Goal: Task Accomplishment & Management: Use online tool/utility

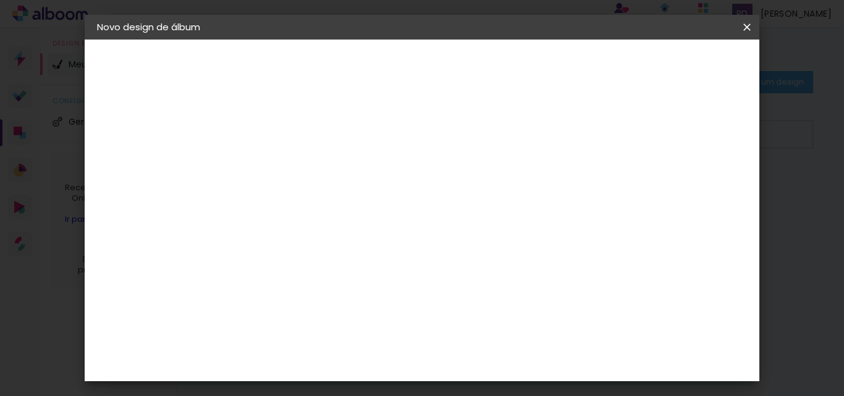
click at [299, 162] on input "Terezinha & jaoao" at bounding box center [299, 165] width 0 height 19
type input "Terezinha & João"
type paper-input "Terezinha & João"
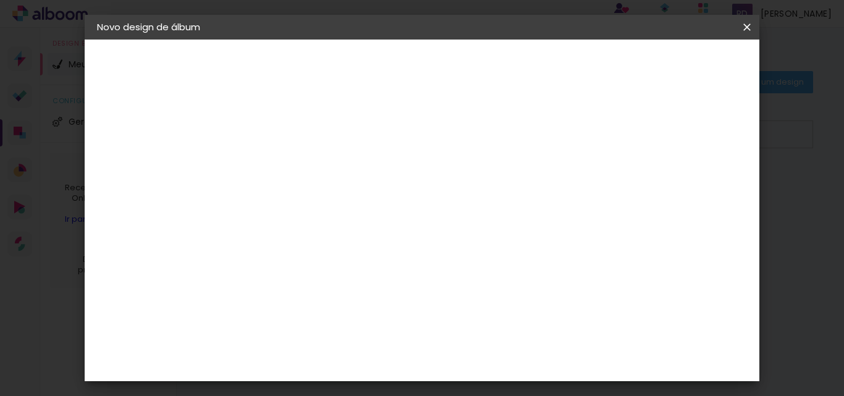
click at [0, 0] on slot "Avançar" at bounding box center [0, 0] width 0 height 0
click at [357, 226] on paper-input-container at bounding box center [331, 236] width 134 height 28
type input "lu"
type paper-input "lu"
click at [371, 286] on paper-item "[PERSON_NAME]" at bounding box center [322, 279] width 116 height 27
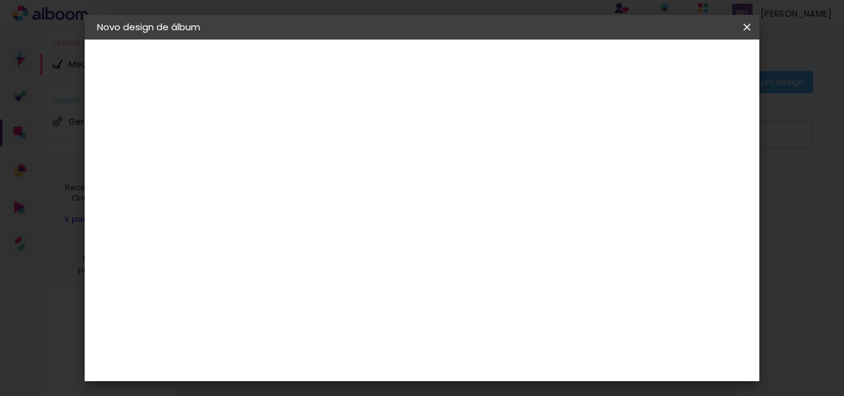
click at [373, 274] on div "[PERSON_NAME]" at bounding box center [331, 279] width 82 height 10
click at [0, 0] on slot "Avançar" at bounding box center [0, 0] width 0 height 0
click at [347, 206] on input "text" at bounding box center [323, 215] width 48 height 19
click at [595, 202] on paper-item "Encadernados" at bounding box center [502, 205] width 247 height 25
type input "Encadernados"
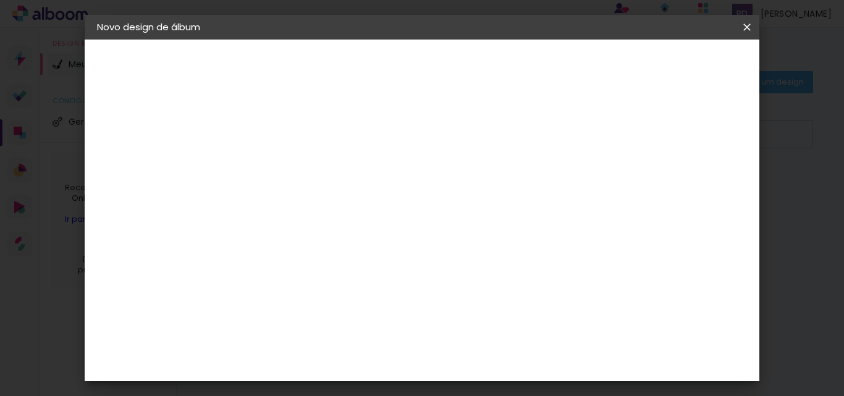
scroll to position [335, 0]
click at [428, 360] on span "30 × 30 cm" at bounding box center [406, 372] width 46 height 25
click at [0, 0] on slot "Avançar" at bounding box center [0, 0] width 0 height 0
click at [524, 66] on span "Iniciar design" at bounding box center [510, 69] width 28 height 17
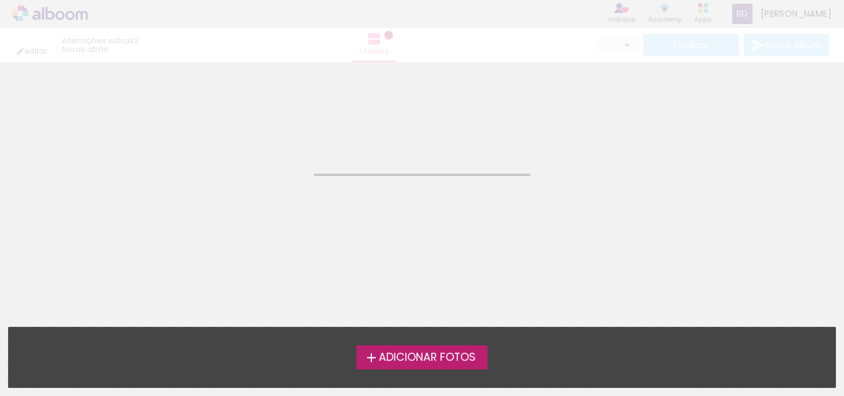
click at [436, 358] on span "Adicionar Fotos" at bounding box center [427, 357] width 97 height 11
click at [0, 0] on input "file" at bounding box center [0, 0] width 0 height 0
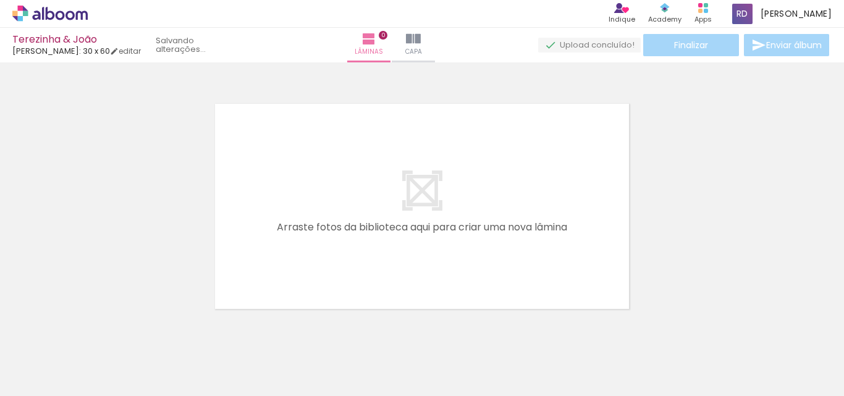
scroll to position [16, 0]
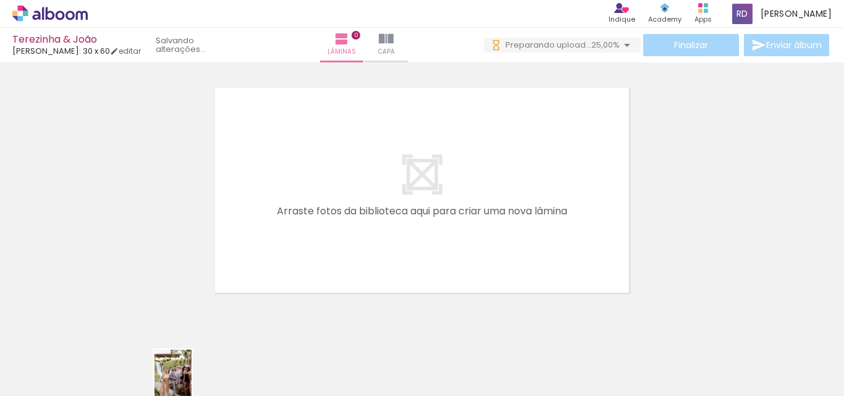
drag, startPoint x: 177, startPoint y: 385, endPoint x: 192, endPoint y: 387, distance: 14.9
click at [101, 387] on iron-horizontal-list at bounding box center [89, 357] width 25 height 77
drag, startPoint x: 522, startPoint y: 386, endPoint x: 491, endPoint y: 385, distance: 30.3
click at [0, 0] on slot at bounding box center [0, 0] width 0 height 0
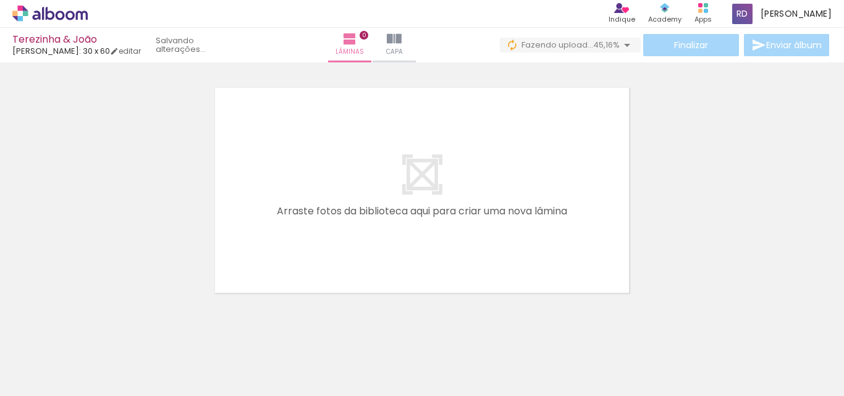
scroll to position [0, 0]
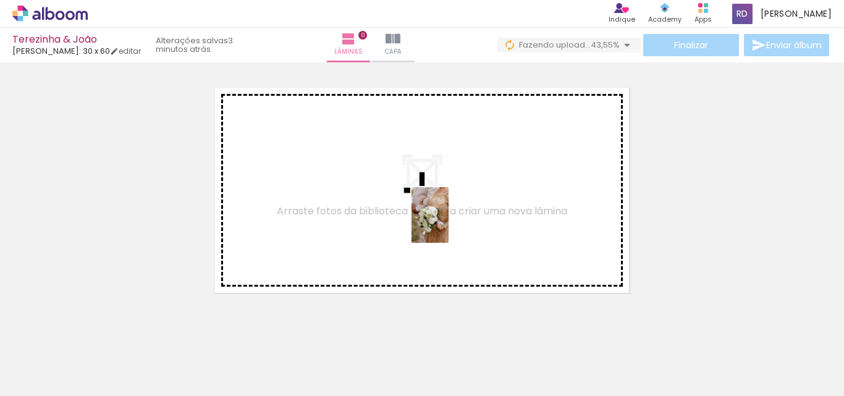
drag, startPoint x: 344, startPoint y: 352, endPoint x: 483, endPoint y: 303, distance: 148.0
click at [460, 205] on quentale-workspace at bounding box center [422, 198] width 844 height 396
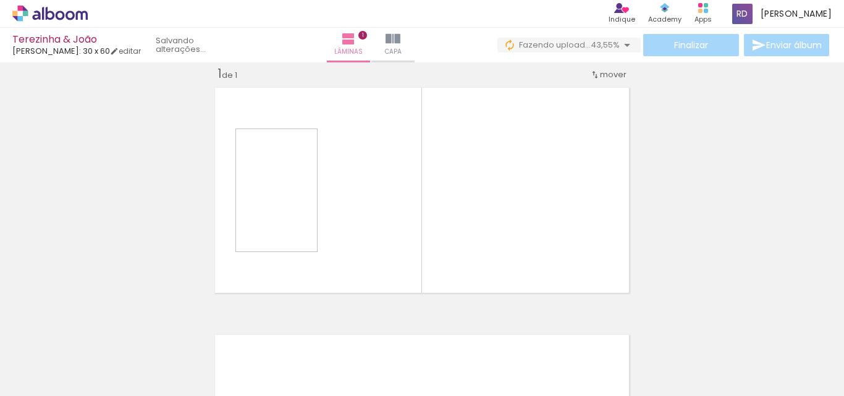
scroll to position [16, 0]
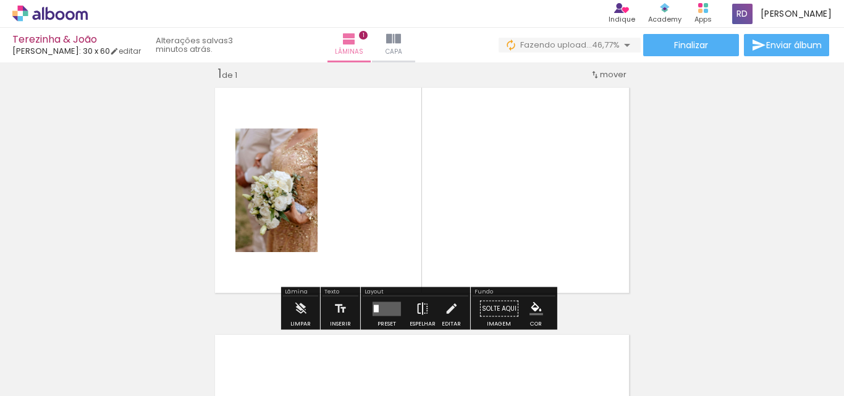
click at [420, 308] on iron-icon at bounding box center [423, 309] width 14 height 25
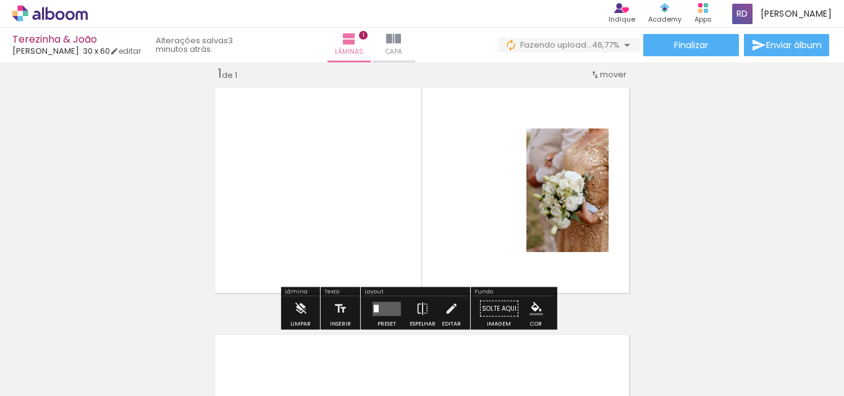
click at [378, 305] on quentale-layouter at bounding box center [387, 309] width 28 height 14
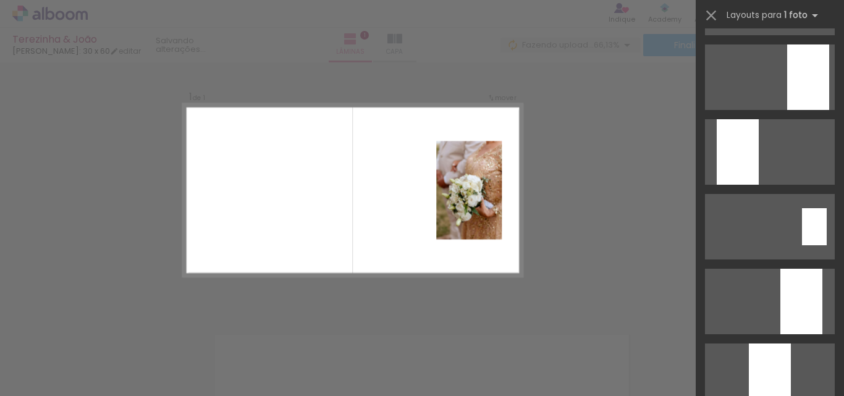
scroll to position [355, 0]
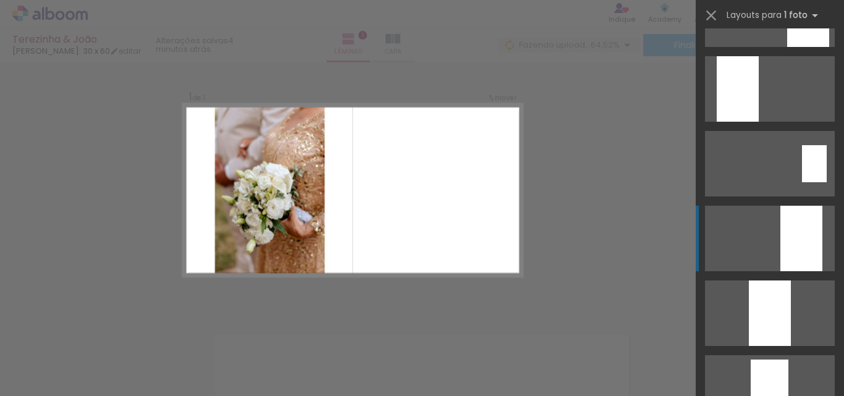
click at [815, 237] on div at bounding box center [802, 239] width 42 height 66
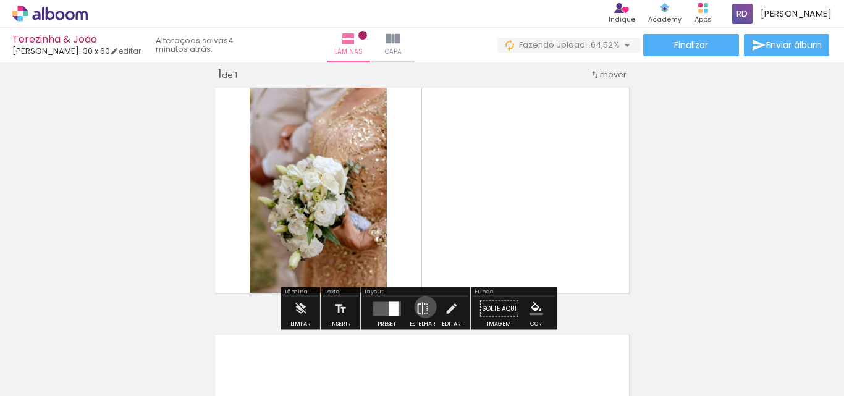
click at [423, 307] on iron-icon at bounding box center [423, 309] width 14 height 25
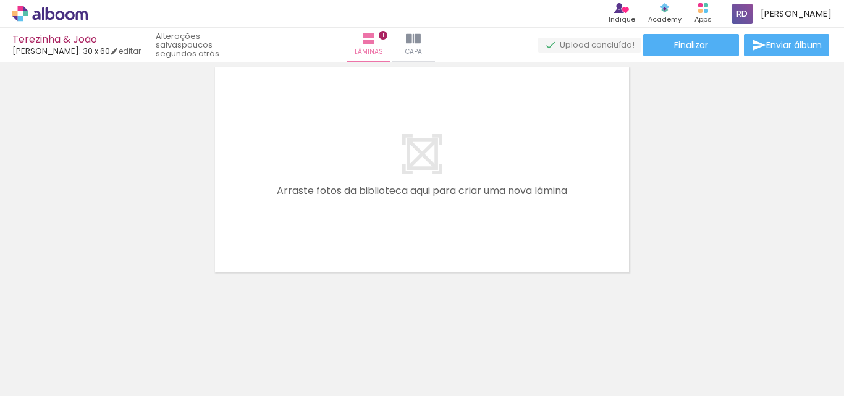
scroll to position [0, 2265]
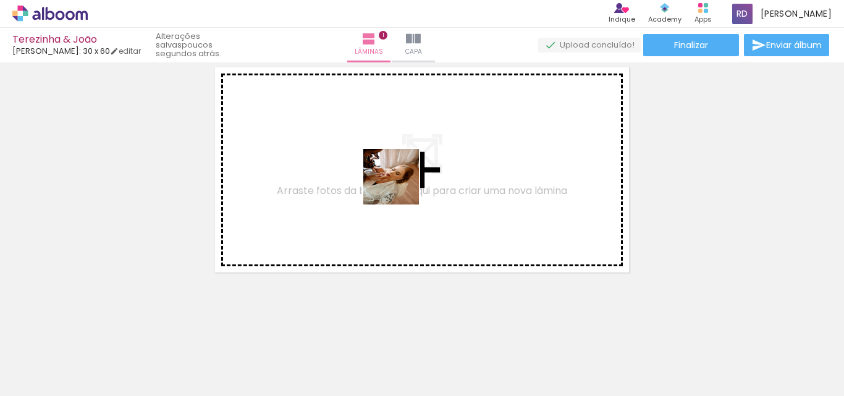
drag, startPoint x: 365, startPoint y: 360, endPoint x: 429, endPoint y: 129, distance: 240.5
click at [429, 129] on quentale-workspace at bounding box center [422, 198] width 844 height 396
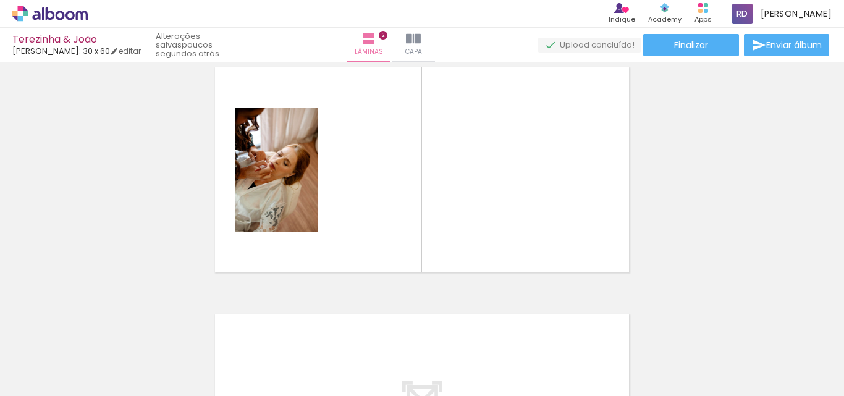
scroll to position [263, 0]
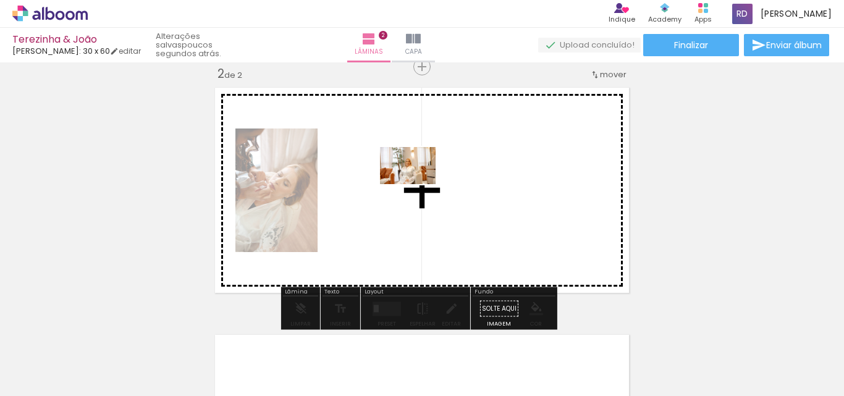
drag, startPoint x: 427, startPoint y: 358, endPoint x: 418, endPoint y: 180, distance: 177.6
click at [418, 180] on quentale-workspace at bounding box center [422, 198] width 844 height 396
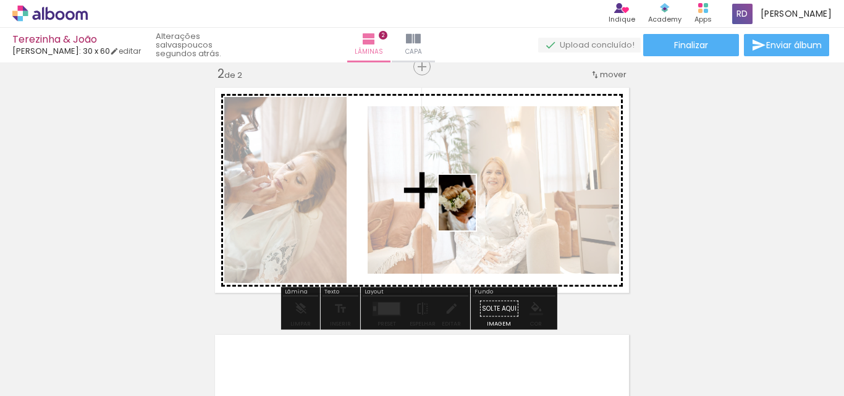
drag, startPoint x: 486, startPoint y: 362, endPoint x: 554, endPoint y: 373, distance: 68.9
click at [476, 195] on quentale-workspace at bounding box center [422, 198] width 844 height 396
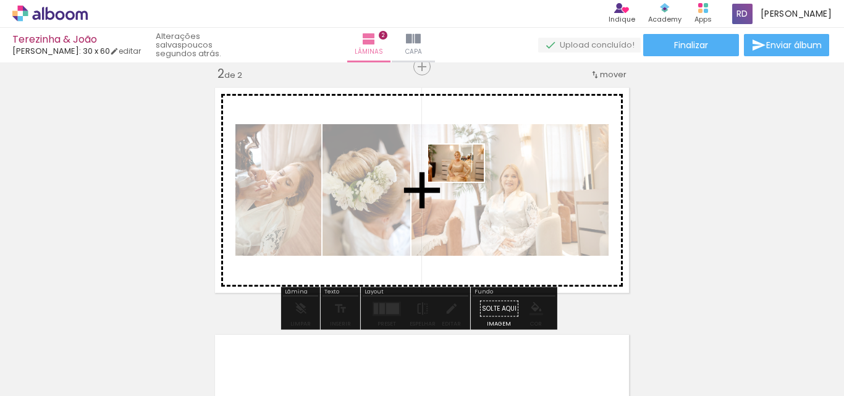
drag, startPoint x: 560, startPoint y: 365, endPoint x: 337, endPoint y: 358, distance: 223.2
click at [462, 171] on quentale-workspace at bounding box center [422, 198] width 844 height 396
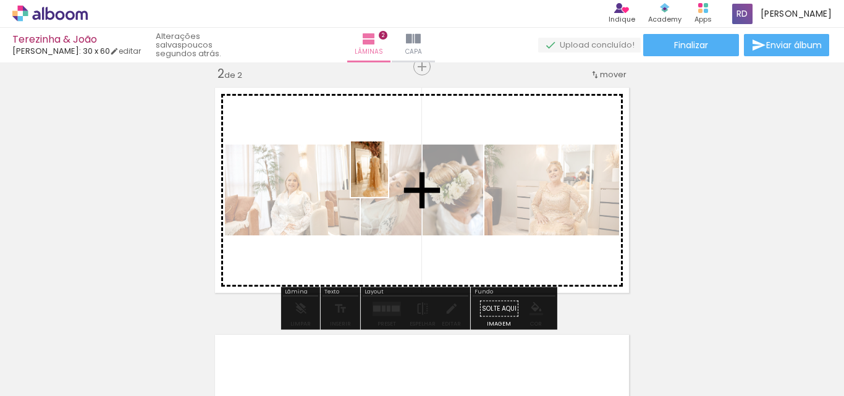
drag, startPoint x: 293, startPoint y: 374, endPoint x: 394, endPoint y: 177, distance: 220.9
click at [390, 177] on quentale-workspace at bounding box center [422, 198] width 844 height 396
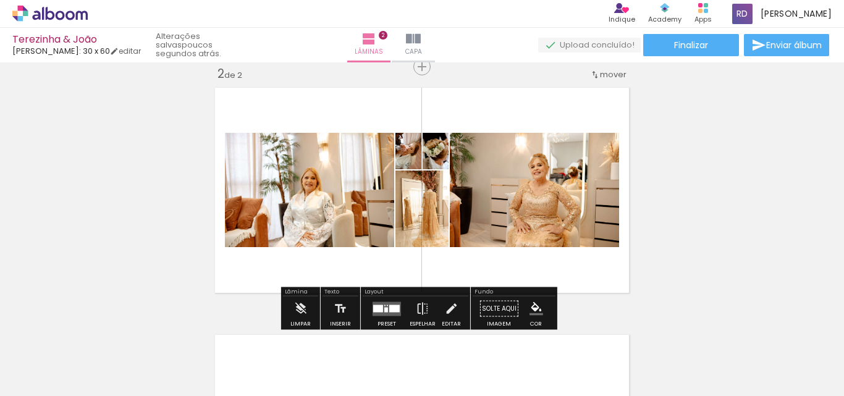
click at [389, 305] on div at bounding box center [394, 308] width 11 height 7
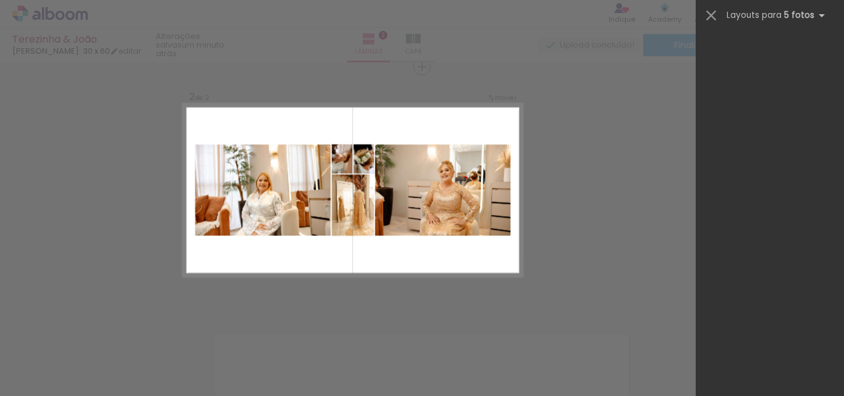
scroll to position [3372, 0]
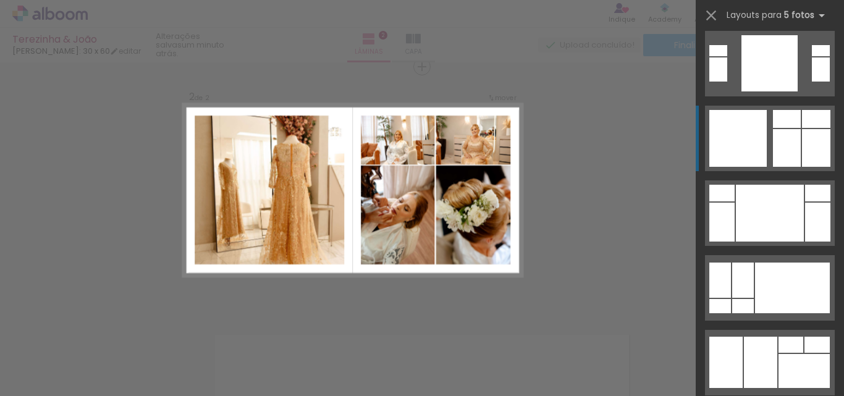
click at [794, 150] on div at bounding box center [787, 148] width 28 height 38
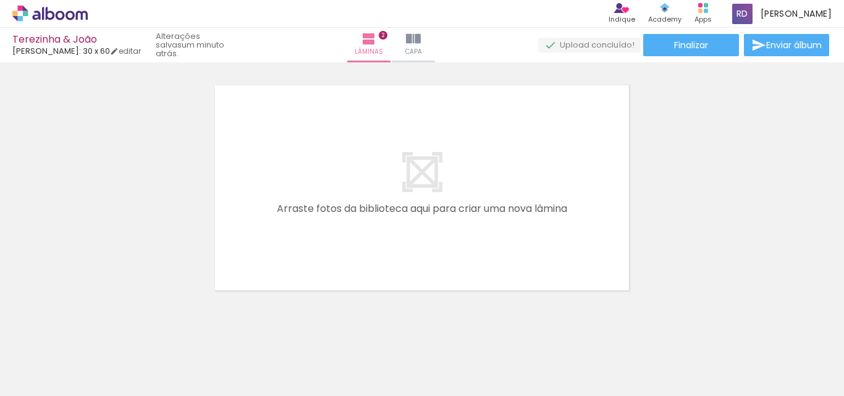
scroll to position [0, 0]
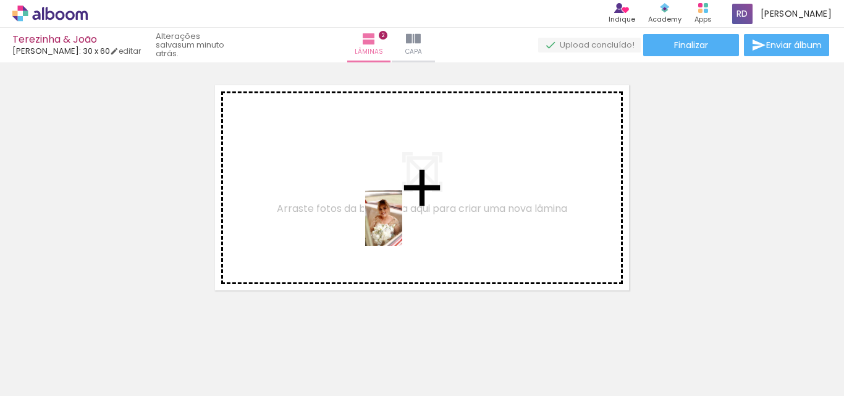
drag, startPoint x: 252, startPoint y: 302, endPoint x: 223, endPoint y: 395, distance: 97.3
click at [402, 226] on quentale-workspace at bounding box center [422, 198] width 844 height 396
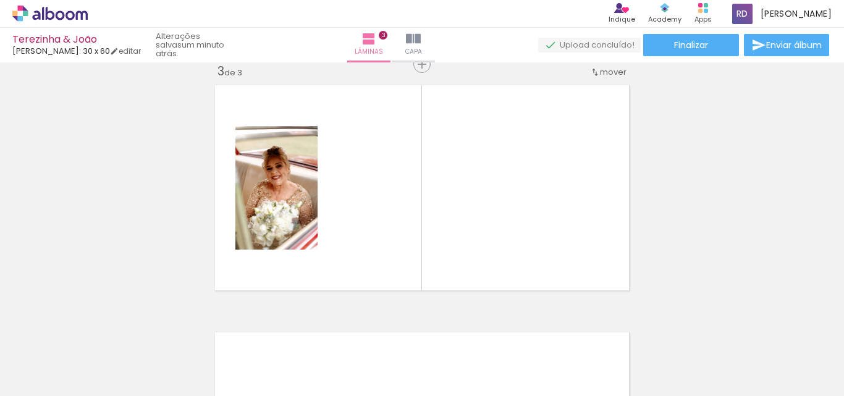
scroll to position [511, 0]
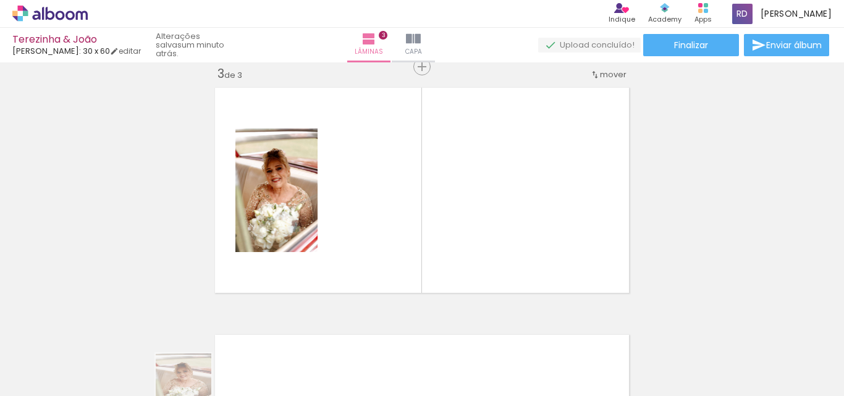
drag, startPoint x: 139, startPoint y: 386, endPoint x: 213, endPoint y: 392, distance: 73.9
click at [101, 392] on iron-horizontal-list at bounding box center [89, 357] width 25 height 77
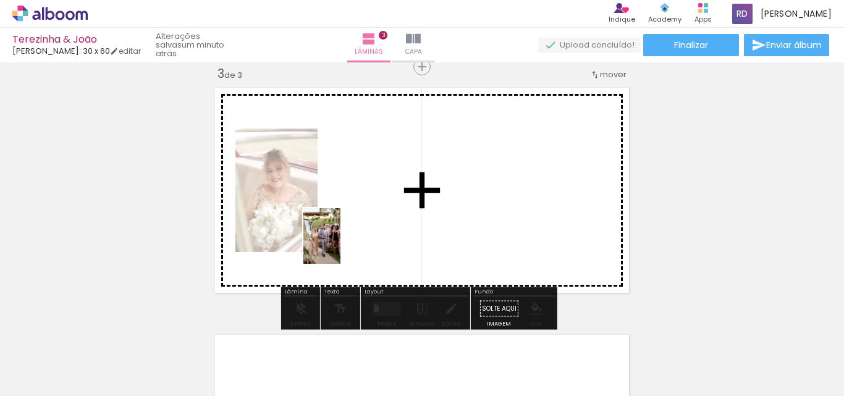
drag, startPoint x: 194, startPoint y: 371, endPoint x: 341, endPoint y: 245, distance: 193.3
click at [341, 245] on quentale-workspace at bounding box center [422, 198] width 844 height 396
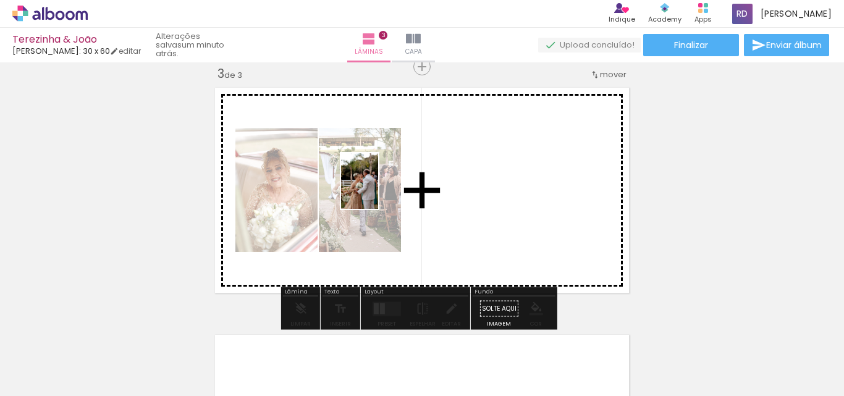
drag, startPoint x: 264, startPoint y: 361, endPoint x: 376, endPoint y: 306, distance: 124.7
click at [380, 190] on quentale-workspace at bounding box center [422, 198] width 844 height 396
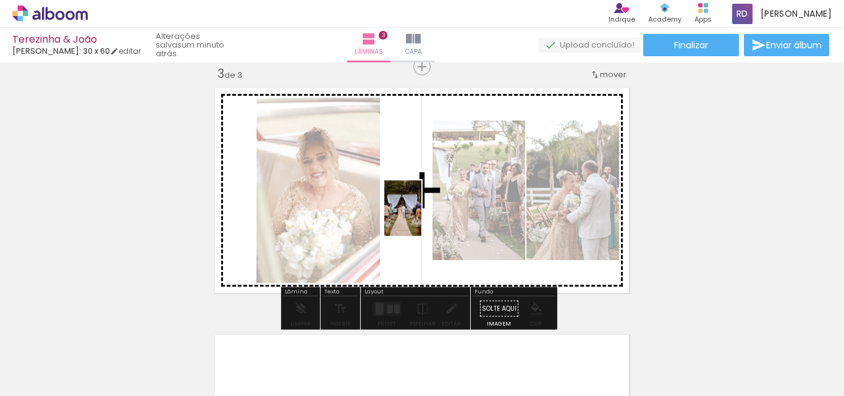
drag, startPoint x: 400, startPoint y: 355, endPoint x: 422, endPoint y: 218, distance: 138.9
click at [422, 218] on quentale-workspace at bounding box center [422, 198] width 844 height 396
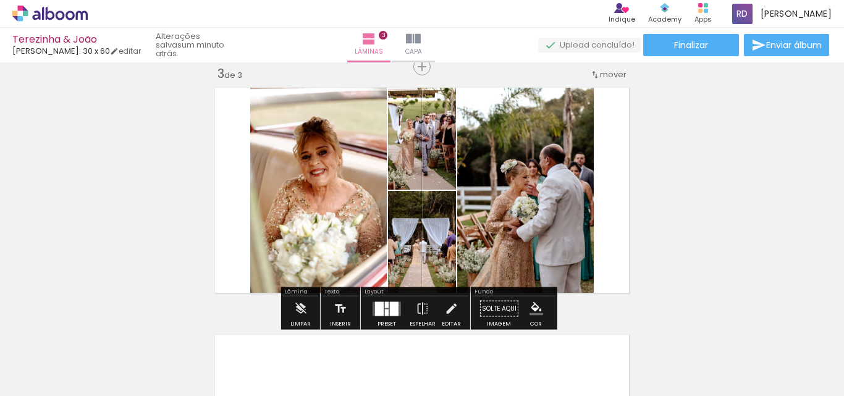
click at [390, 305] on div at bounding box center [394, 309] width 9 height 14
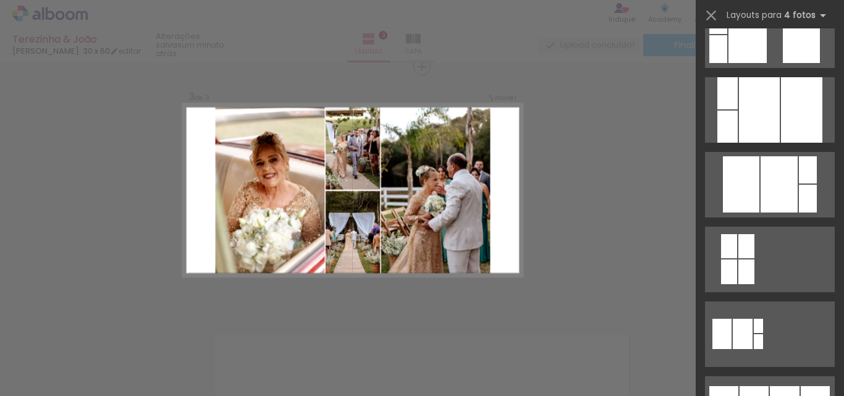
scroll to position [609, 0]
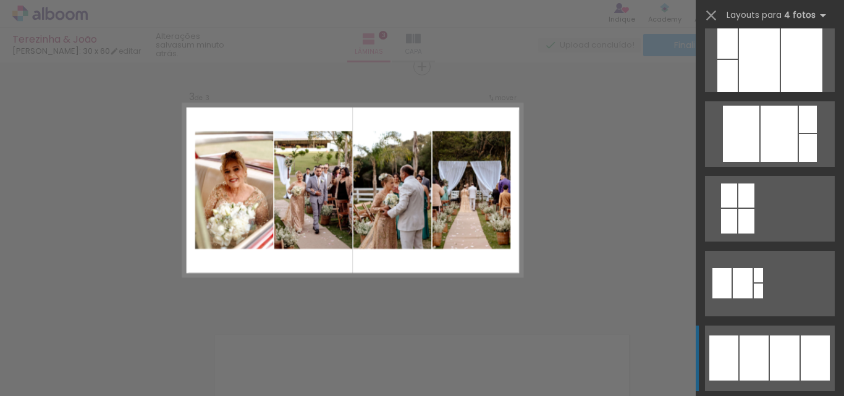
click at [773, 354] on div at bounding box center [785, 358] width 30 height 45
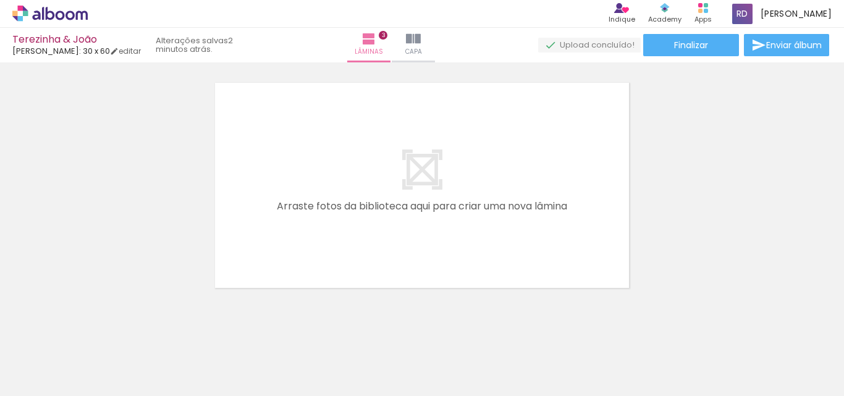
scroll to position [774, 0]
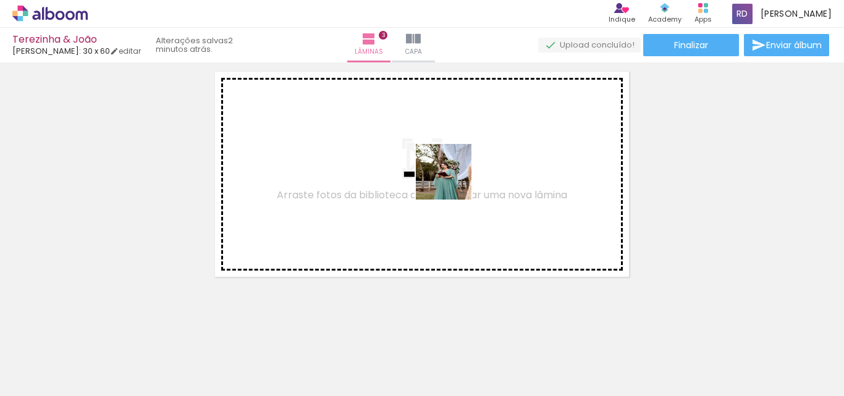
drag, startPoint x: 467, startPoint y: 354, endPoint x: 492, endPoint y: 276, distance: 81.9
click at [453, 170] on quentale-workspace at bounding box center [422, 198] width 844 height 396
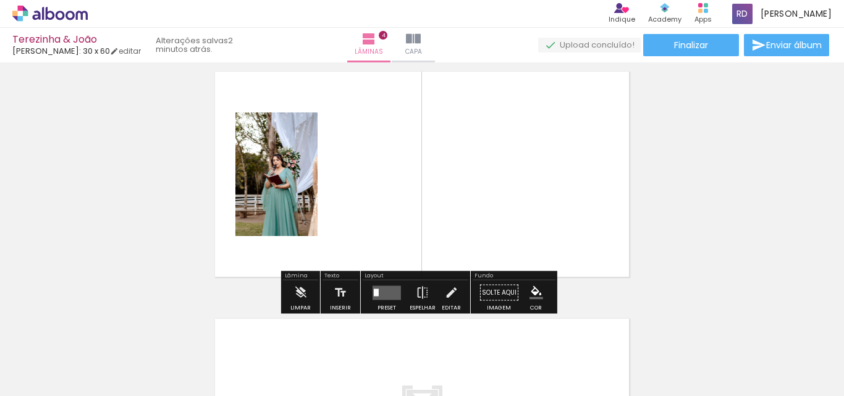
scroll to position [758, 0]
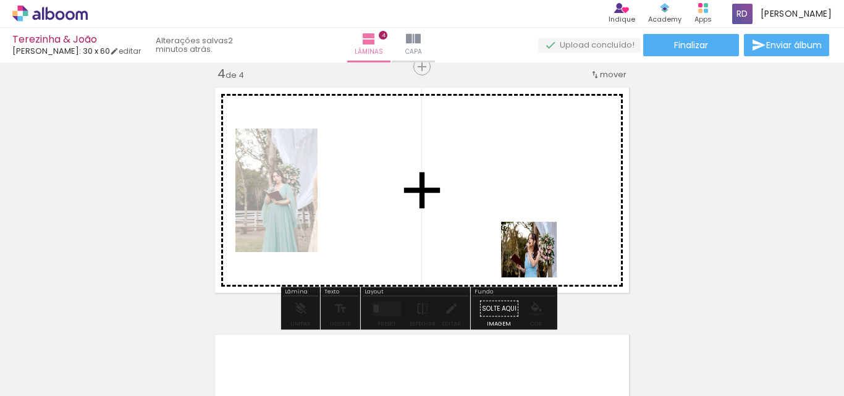
drag, startPoint x: 545, startPoint y: 358, endPoint x: 512, endPoint y: 140, distance: 220.1
click at [512, 140] on quentale-workspace at bounding box center [422, 198] width 844 height 396
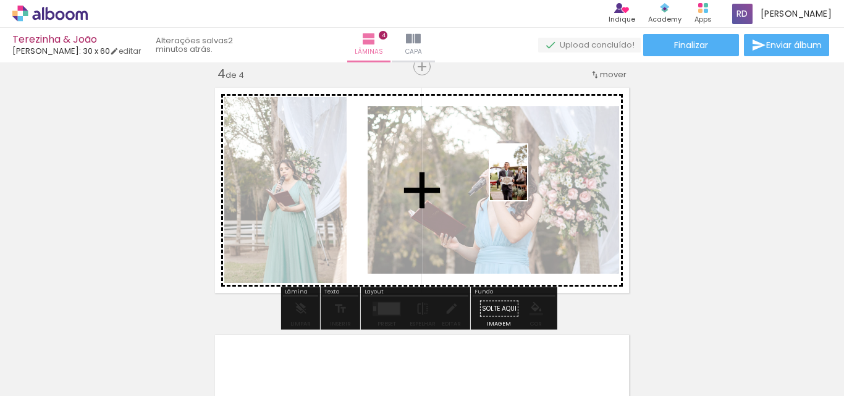
drag, startPoint x: 604, startPoint y: 355, endPoint x: 527, endPoint y: 182, distance: 189.8
click at [527, 182] on quentale-workspace at bounding box center [422, 198] width 844 height 396
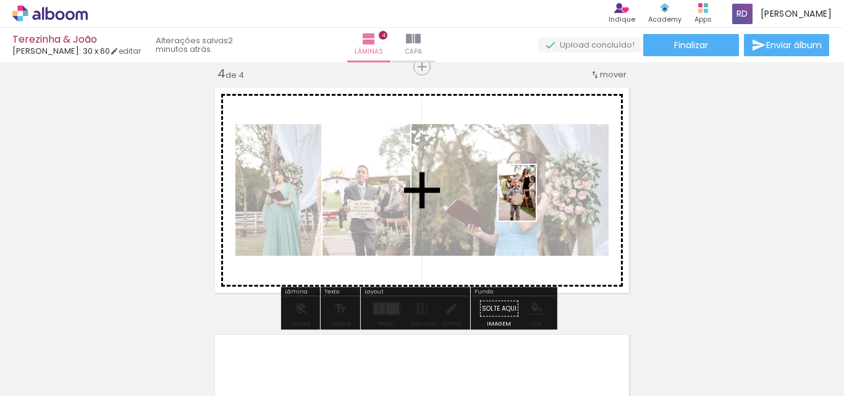
drag, startPoint x: 676, startPoint y: 357, endPoint x: 536, endPoint y: 202, distance: 208.3
click at [536, 202] on quentale-workspace at bounding box center [422, 198] width 844 height 396
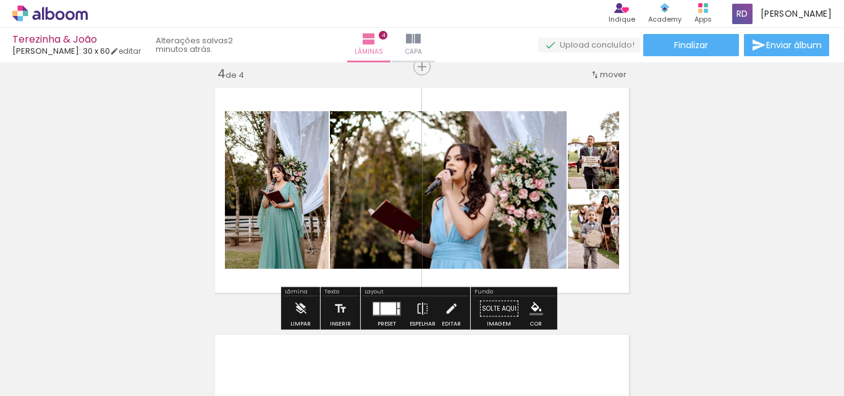
click at [383, 307] on div at bounding box center [388, 308] width 15 height 12
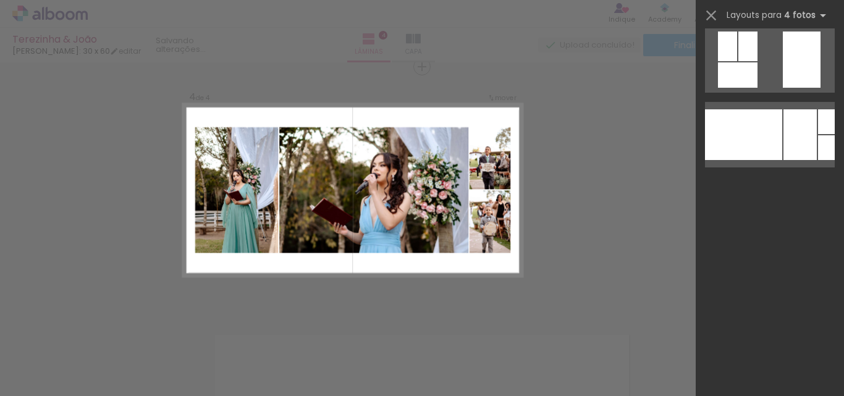
scroll to position [2742, 0]
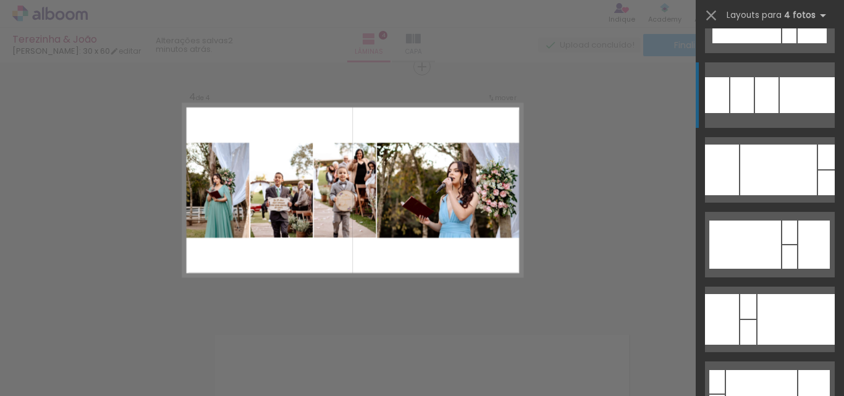
click at [791, 89] on div at bounding box center [807, 95] width 55 height 36
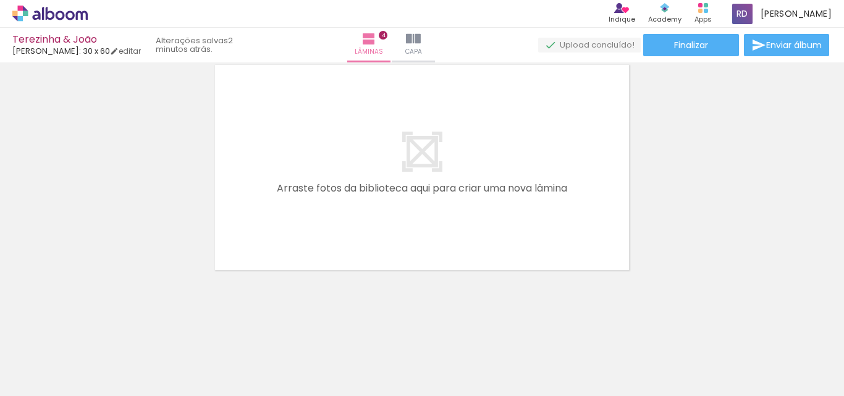
scroll to position [0, 540]
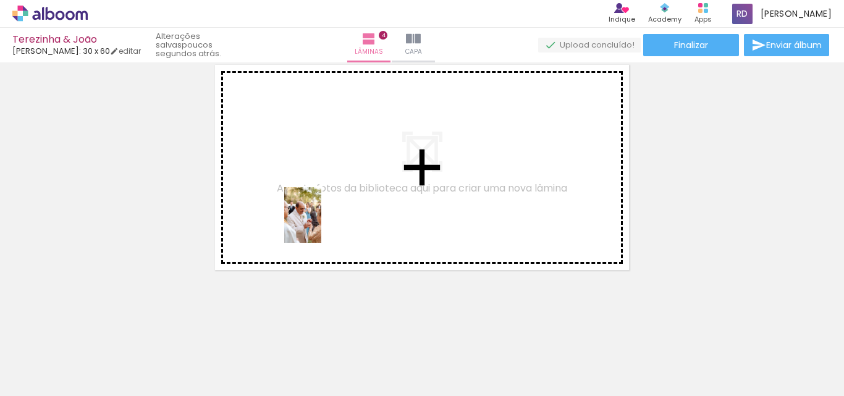
drag, startPoint x: 208, startPoint y: 358, endPoint x: 321, endPoint y: 224, distance: 175.9
click at [321, 224] on quentale-workspace at bounding box center [422, 198] width 844 height 396
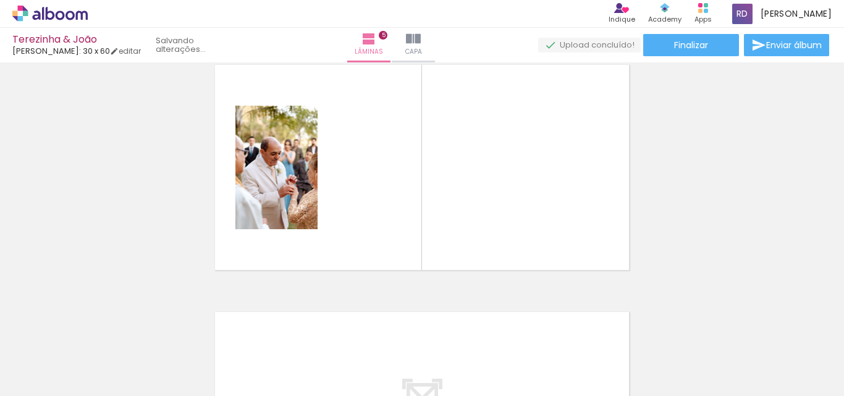
scroll to position [1005, 0]
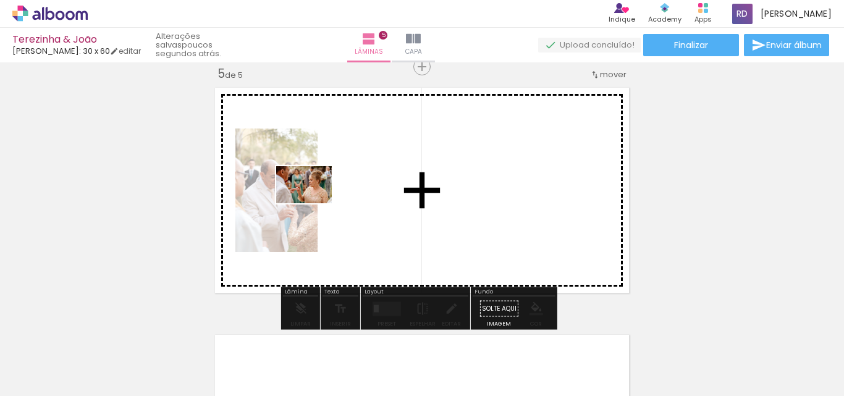
drag, startPoint x: 268, startPoint y: 355, endPoint x: 313, endPoint y: 203, distance: 158.8
click at [313, 203] on quentale-workspace at bounding box center [422, 198] width 844 height 396
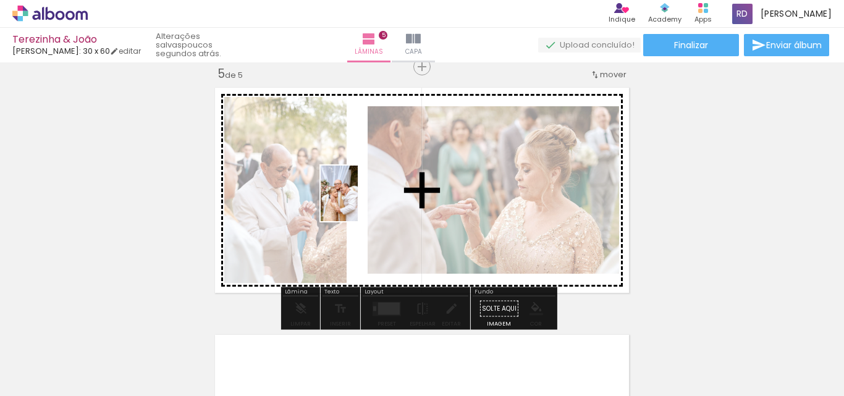
drag, startPoint x: 358, startPoint y: 362, endPoint x: 358, endPoint y: 200, distance: 161.3
click at [358, 200] on quentale-workspace at bounding box center [422, 198] width 844 height 396
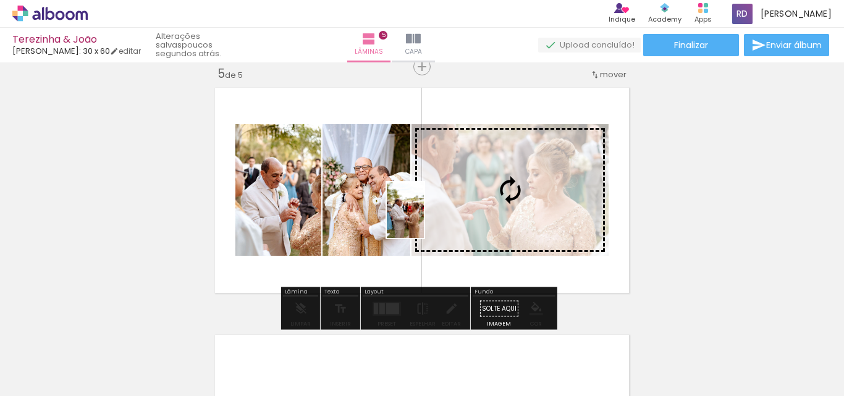
drag, startPoint x: 415, startPoint y: 369, endPoint x: 424, endPoint y: 219, distance: 149.9
click at [424, 219] on quentale-workspace at bounding box center [422, 198] width 844 height 396
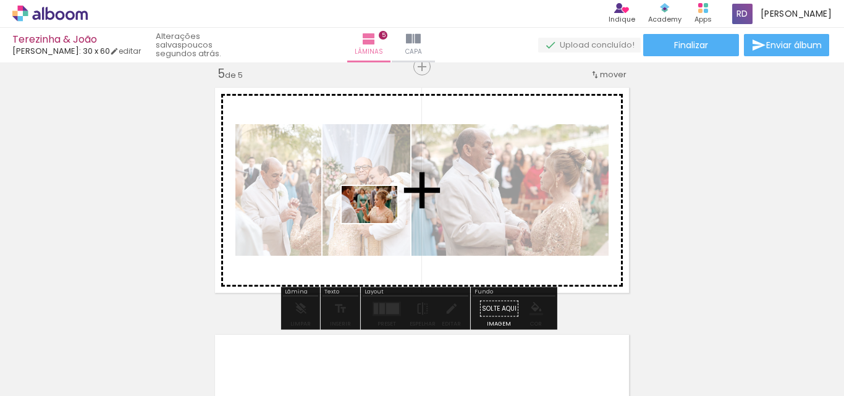
drag, startPoint x: 304, startPoint y: 337, endPoint x: 379, endPoint y: 223, distance: 136.6
click at [379, 223] on quentale-workspace at bounding box center [422, 198] width 844 height 396
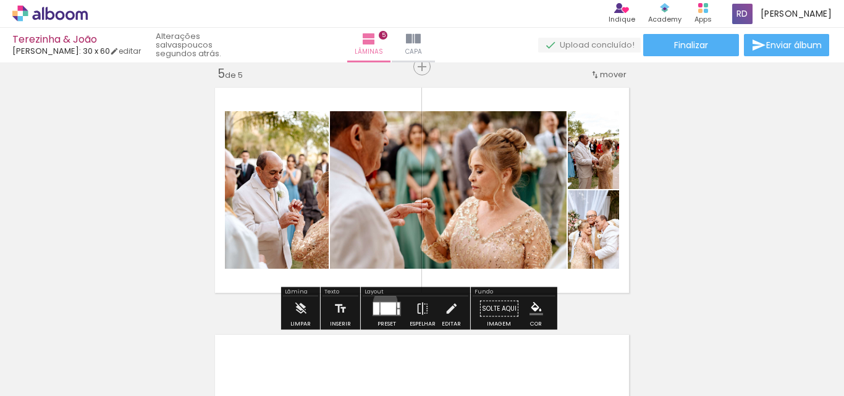
click at [383, 302] on quentale-layouter at bounding box center [387, 309] width 28 height 14
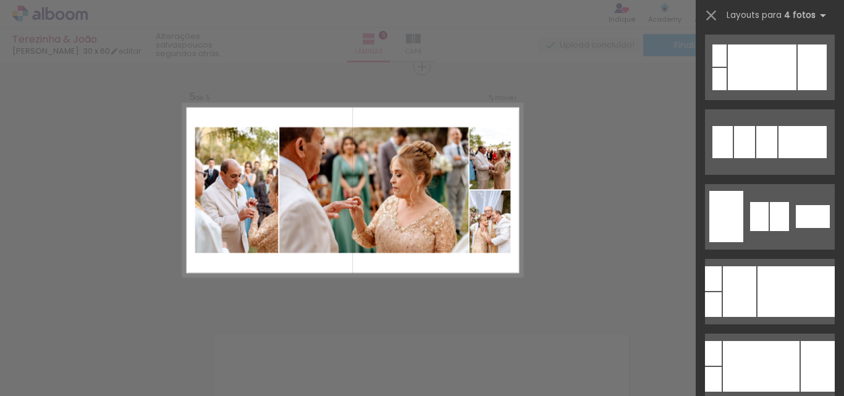
scroll to position [254, 0]
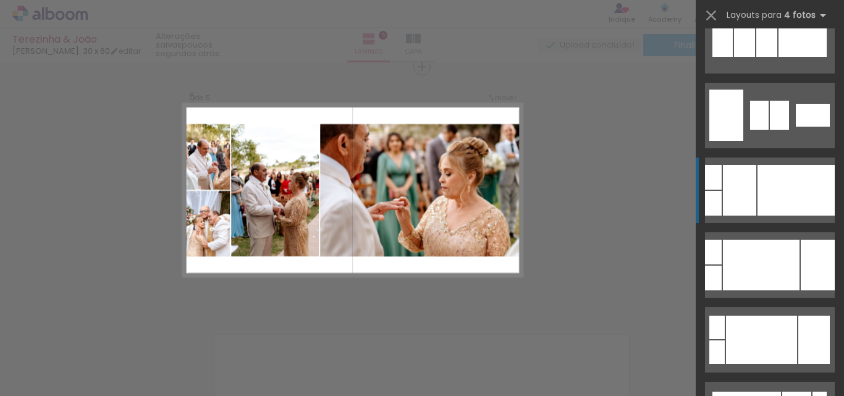
click at [789, 186] on div at bounding box center [796, 190] width 77 height 51
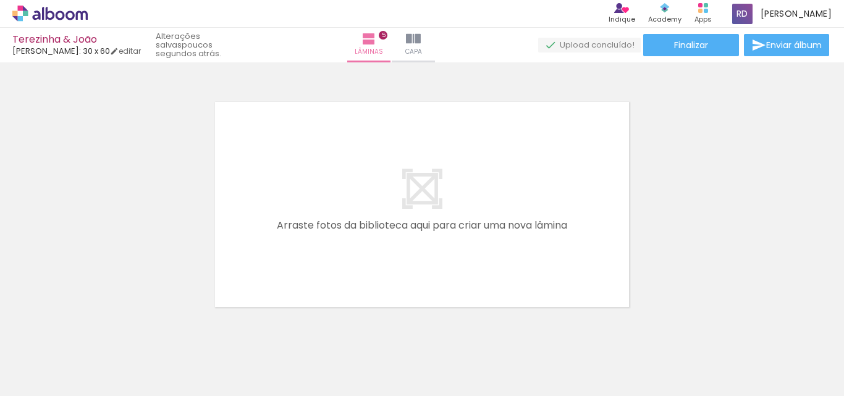
scroll to position [1248, 0]
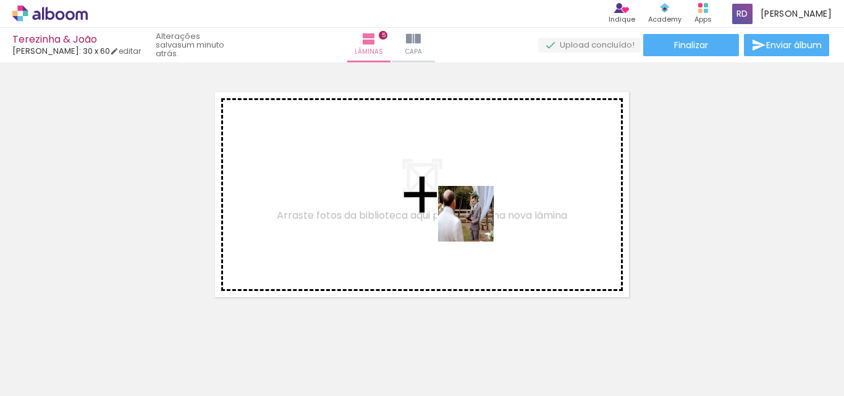
drag, startPoint x: 481, startPoint y: 356, endPoint x: 534, endPoint y: 313, distance: 68.1
click at [471, 189] on quentale-workspace at bounding box center [422, 198] width 844 height 396
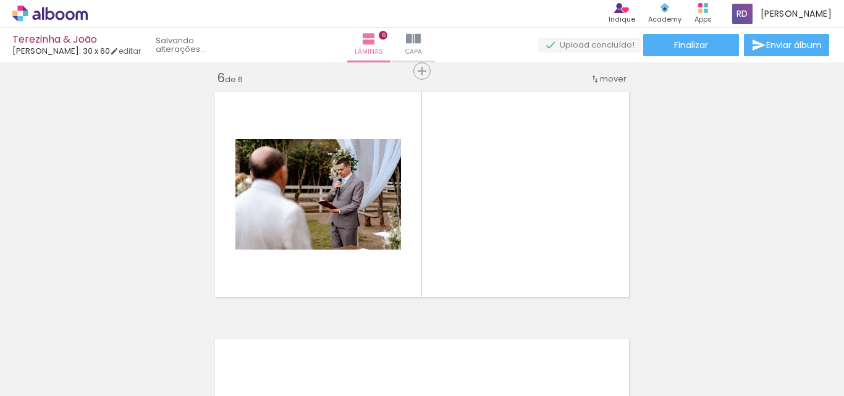
scroll to position [1252, 0]
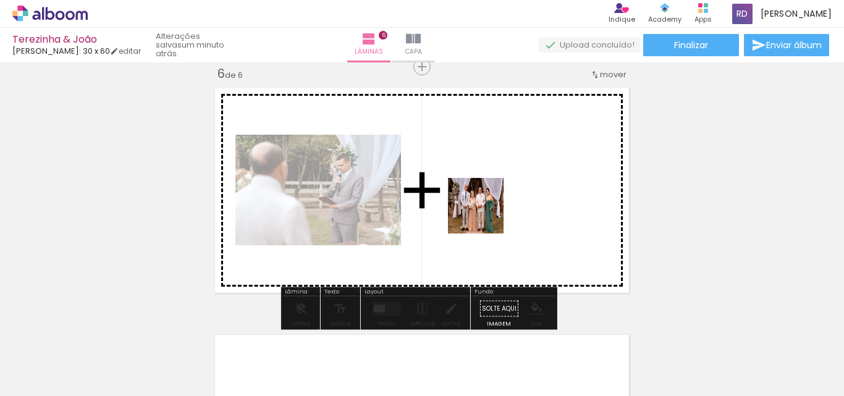
drag, startPoint x: 553, startPoint y: 355, endPoint x: 475, endPoint y: 180, distance: 191.2
click at [475, 180] on quentale-workspace at bounding box center [422, 198] width 844 height 396
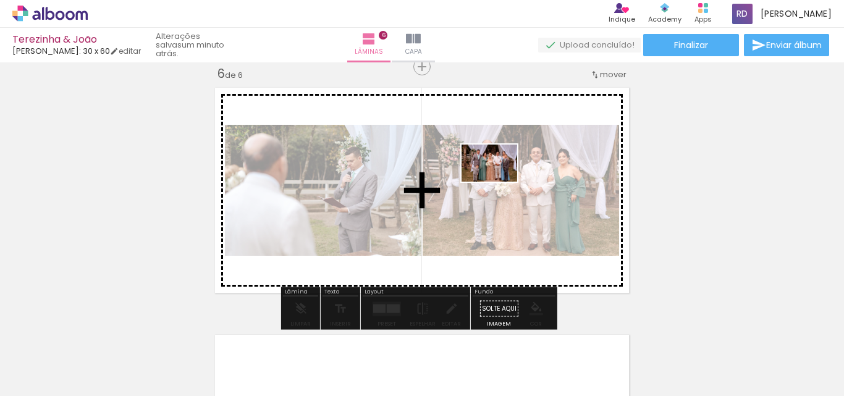
drag, startPoint x: 609, startPoint y: 350, endPoint x: 708, endPoint y: 374, distance: 101.8
click at [499, 181] on quentale-workspace at bounding box center [422, 198] width 844 height 396
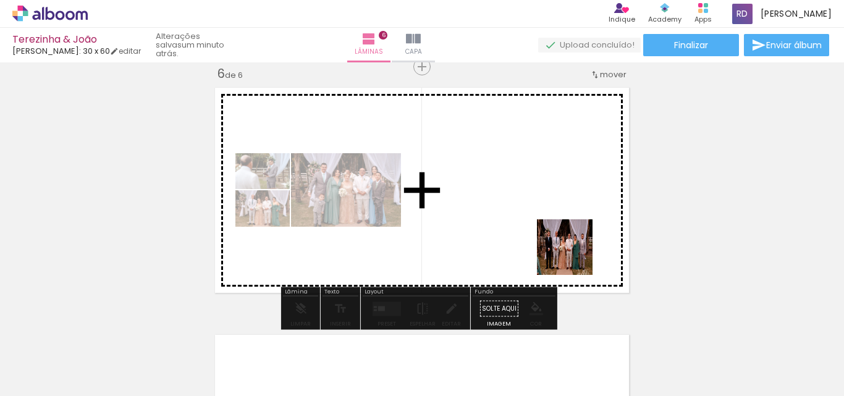
drag, startPoint x: 704, startPoint y: 362, endPoint x: 488, endPoint y: 202, distance: 268.8
click at [488, 202] on quentale-workspace at bounding box center [422, 198] width 844 height 396
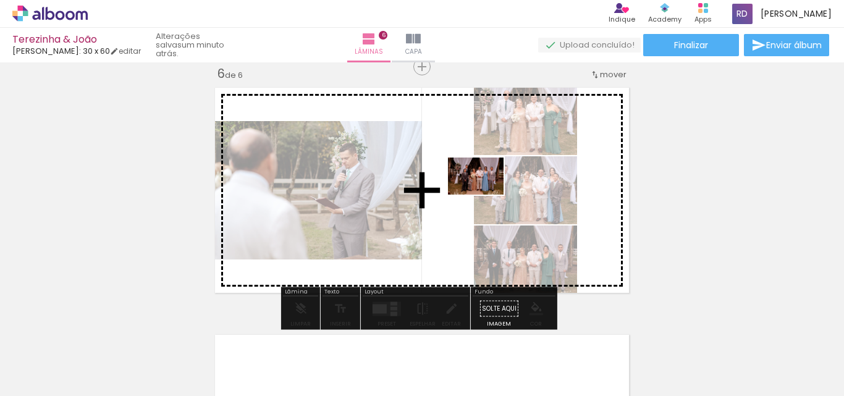
drag, startPoint x: 779, startPoint y: 358, endPoint x: 498, endPoint y: 203, distance: 321.7
click at [481, 193] on quentale-workspace at bounding box center [422, 198] width 844 height 396
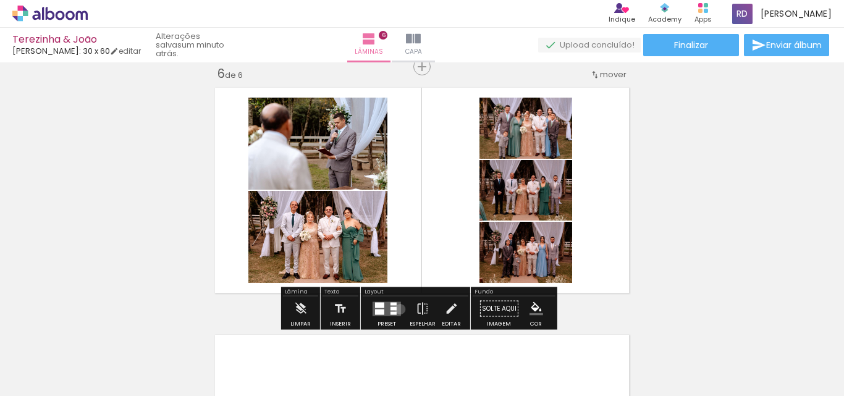
click at [397, 309] on quentale-layouter at bounding box center [387, 309] width 28 height 14
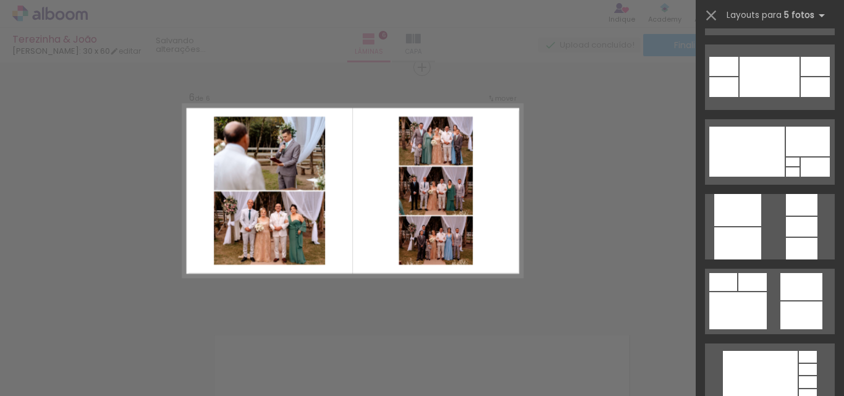
scroll to position [827, 0]
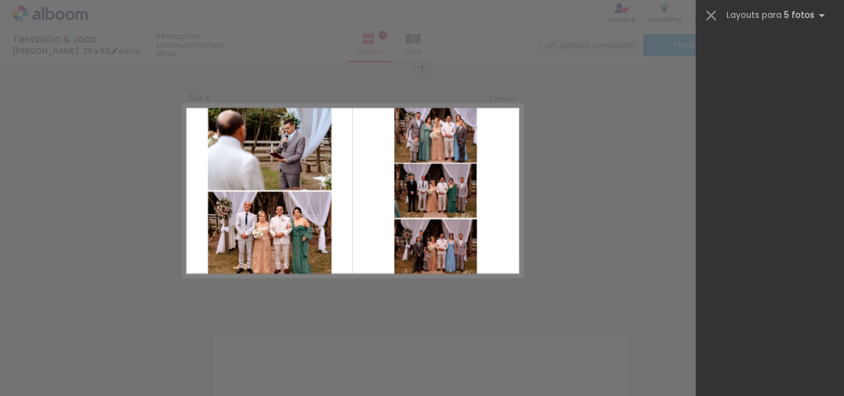
scroll to position [0, 540]
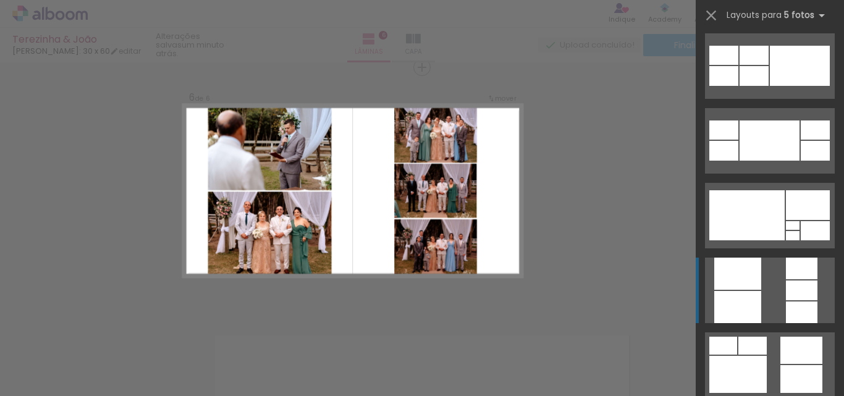
drag, startPoint x: 747, startPoint y: 278, endPoint x: 754, endPoint y: 276, distance: 7.6
click at [750, 278] on div at bounding box center [738, 274] width 47 height 32
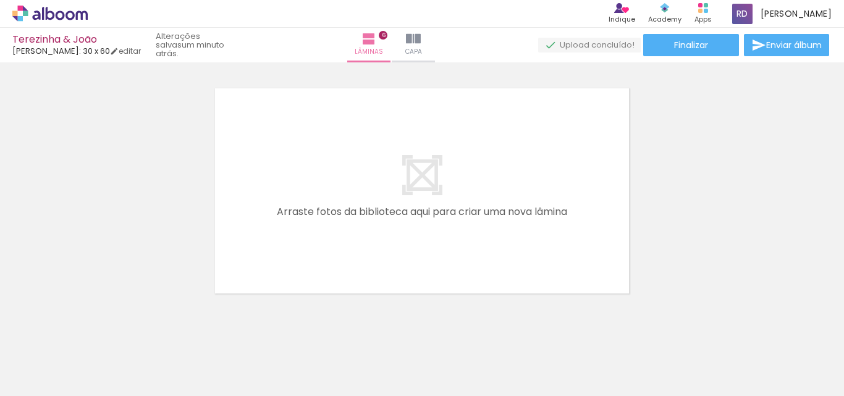
scroll to position [0, 1219]
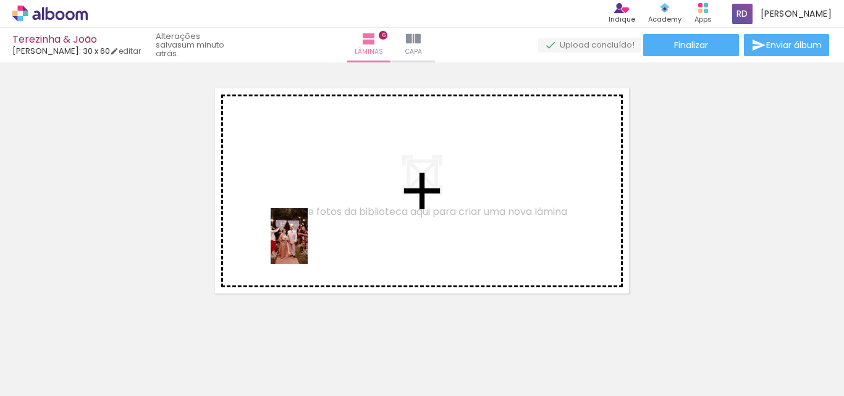
drag, startPoint x: 201, startPoint y: 350, endPoint x: 322, endPoint y: 237, distance: 165.7
click at [322, 237] on quentale-workspace at bounding box center [422, 198] width 844 height 396
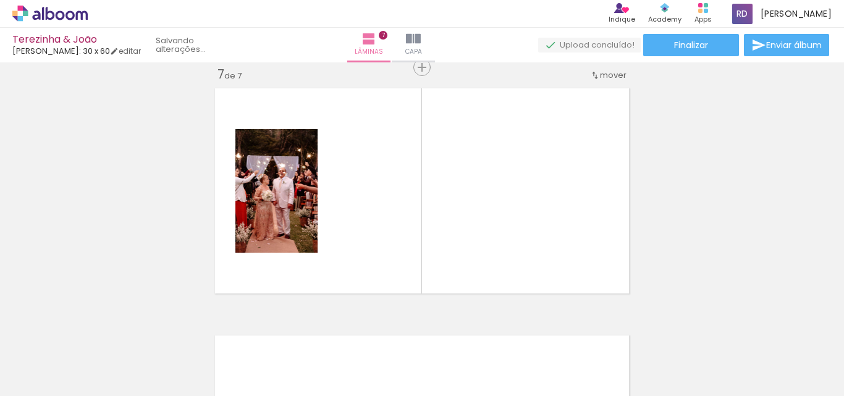
scroll to position [1499, 0]
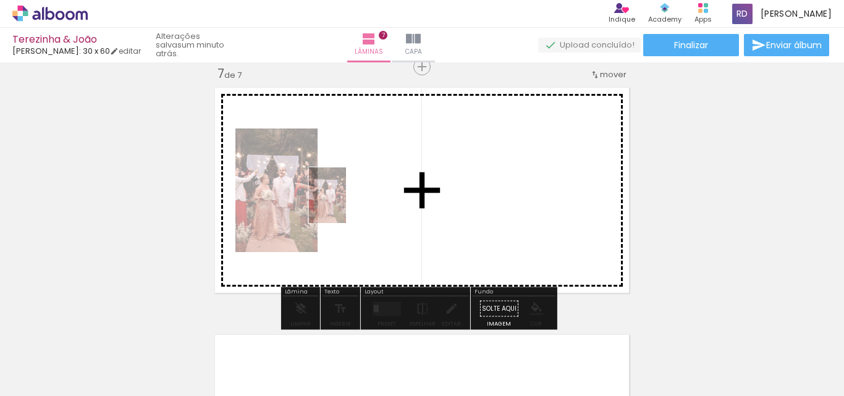
drag, startPoint x: 251, startPoint y: 308, endPoint x: 346, endPoint y: 354, distance: 105.3
click at [361, 196] on quentale-workspace at bounding box center [422, 198] width 844 height 396
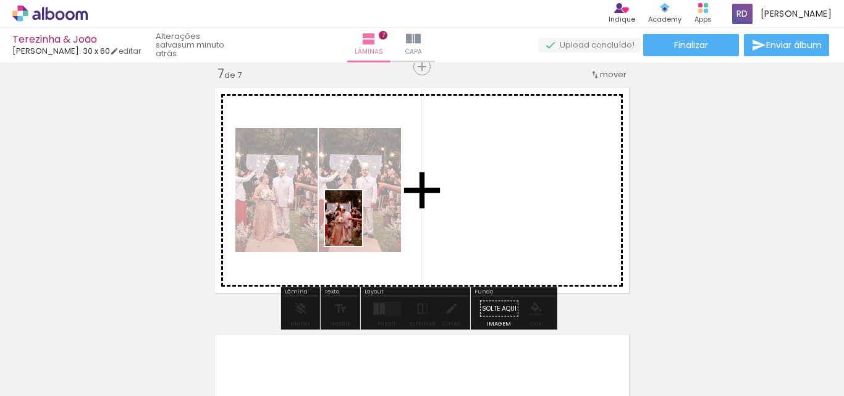
drag, startPoint x: 306, startPoint y: 360, endPoint x: 362, endPoint y: 227, distance: 144.3
click at [362, 227] on quentale-workspace at bounding box center [422, 198] width 844 height 396
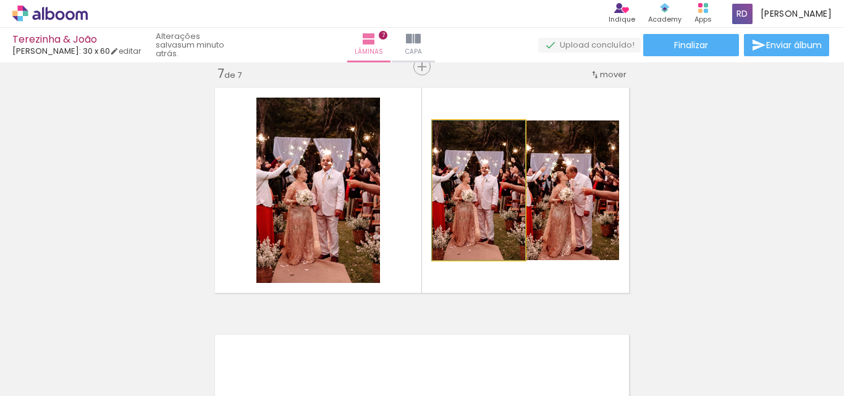
click at [459, 208] on quentale-photo at bounding box center [479, 191] width 93 height 140
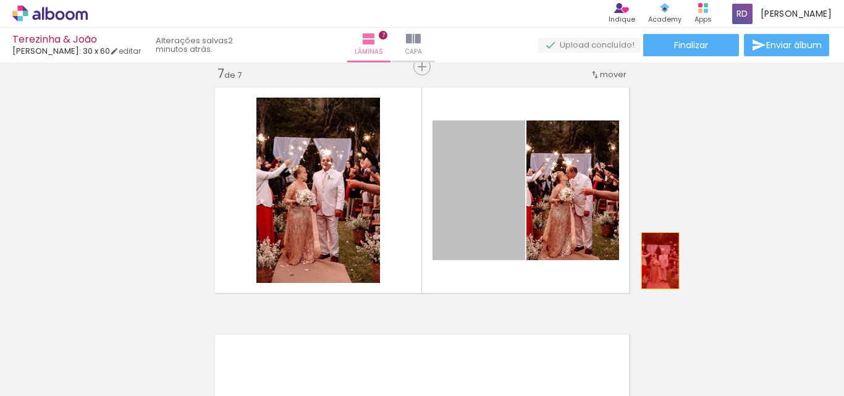
drag, startPoint x: 454, startPoint y: 222, endPoint x: 844, endPoint y: 226, distance: 389.4
click at [844, 226] on div "Inserir lâmina 1 de 7 Inserir lâmina 2 de 7 Inserir lâmina 3 de 7 Inserir lâmin…" at bounding box center [422, 229] width 844 height 334
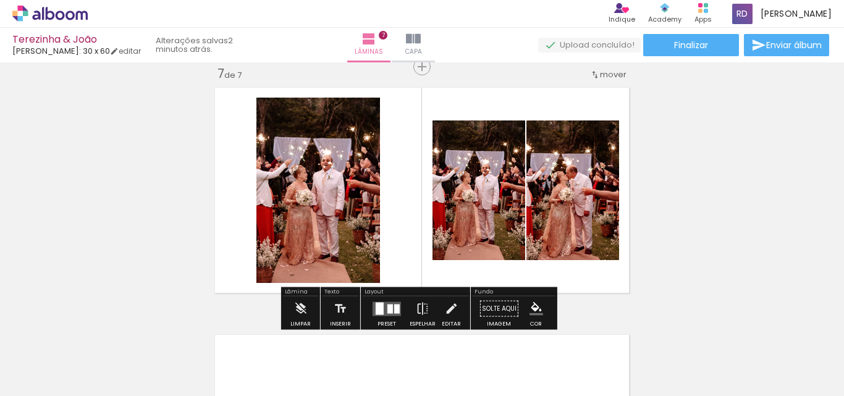
click at [231, 352] on div at bounding box center [220, 354] width 41 height 61
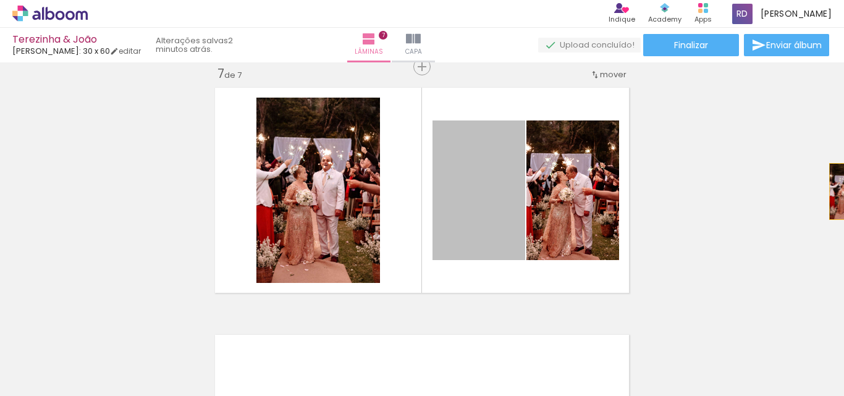
drag, startPoint x: 485, startPoint y: 217, endPoint x: 844, endPoint y: 192, distance: 359.4
click at [844, 192] on div "Inserir lâmina 1 de 7 Inserir lâmina 2 de 7 Inserir lâmina 3 de 7 Inserir lâmin…" at bounding box center [422, 229] width 844 height 334
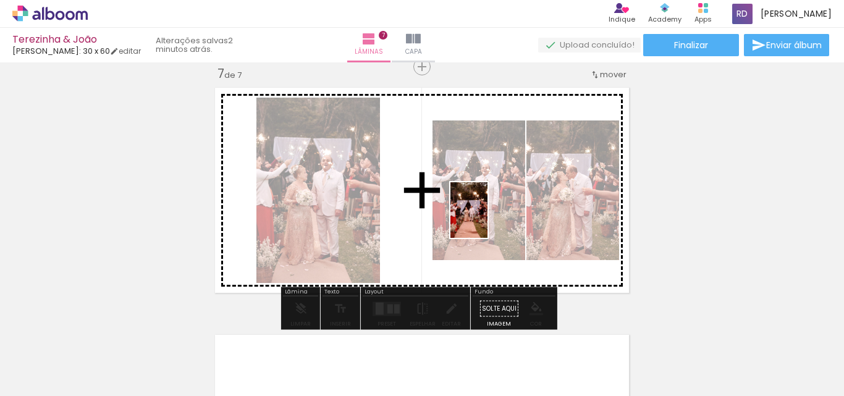
drag, startPoint x: 165, startPoint y: 360, endPoint x: 488, endPoint y: 216, distance: 353.1
click at [488, 216] on quentale-workspace at bounding box center [422, 198] width 844 height 396
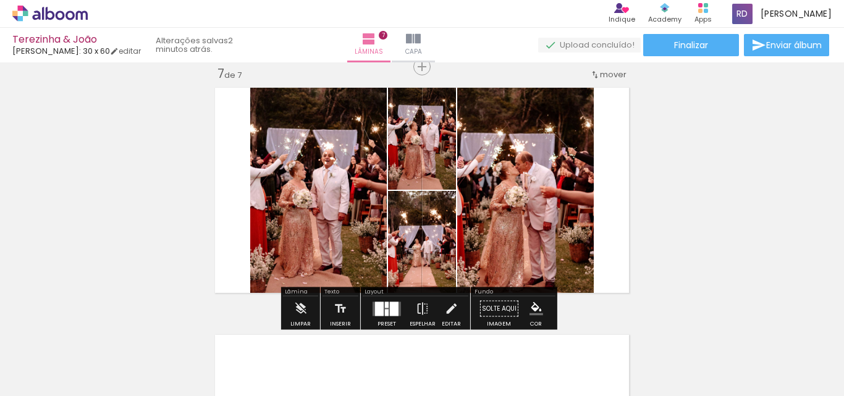
click at [216, 357] on div at bounding box center [220, 354] width 41 height 61
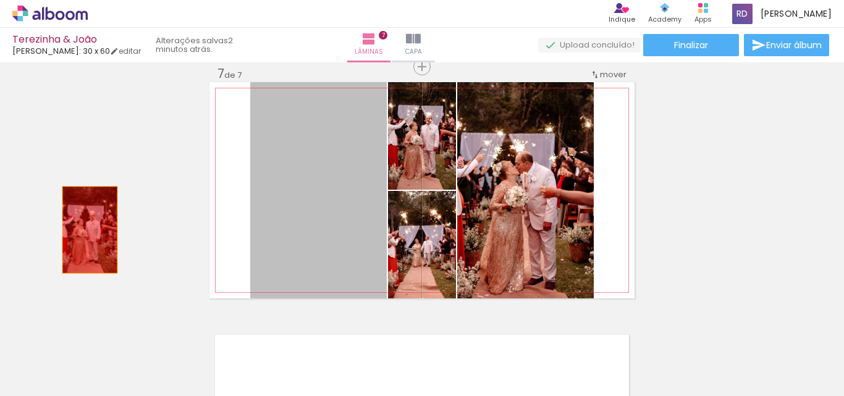
drag, startPoint x: 323, startPoint y: 226, endPoint x: 19, endPoint y: 239, distance: 305.0
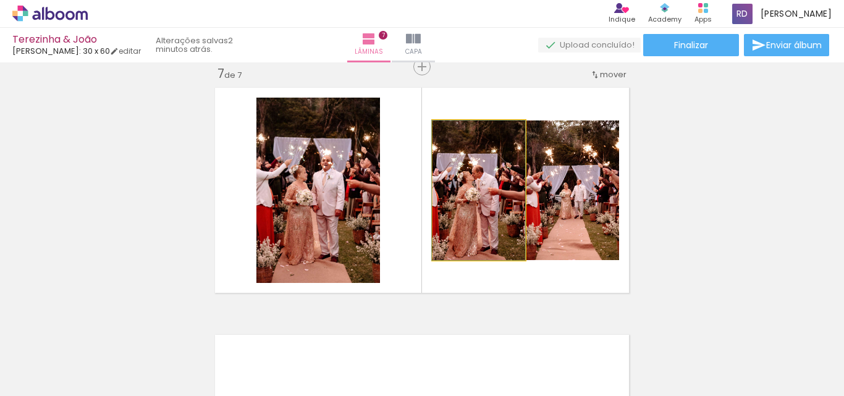
drag, startPoint x: 482, startPoint y: 231, endPoint x: 360, endPoint y: 221, distance: 122.1
click at [405, 223] on quentale-layouter at bounding box center [422, 190] width 425 height 216
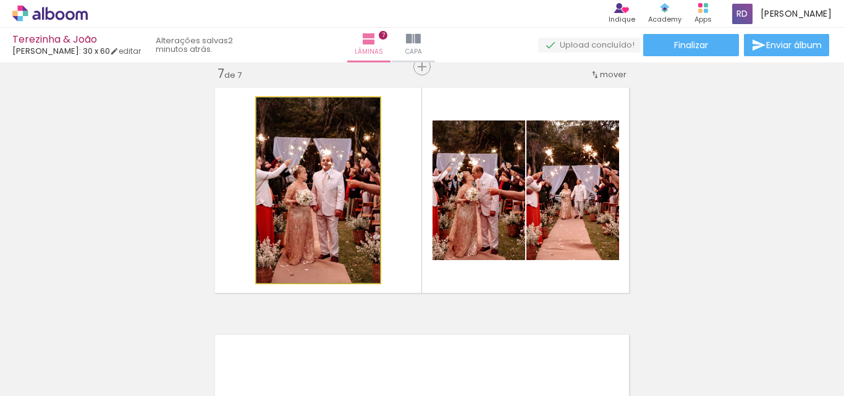
drag, startPoint x: 336, startPoint y: 220, endPoint x: 352, endPoint y: 216, distance: 16.5
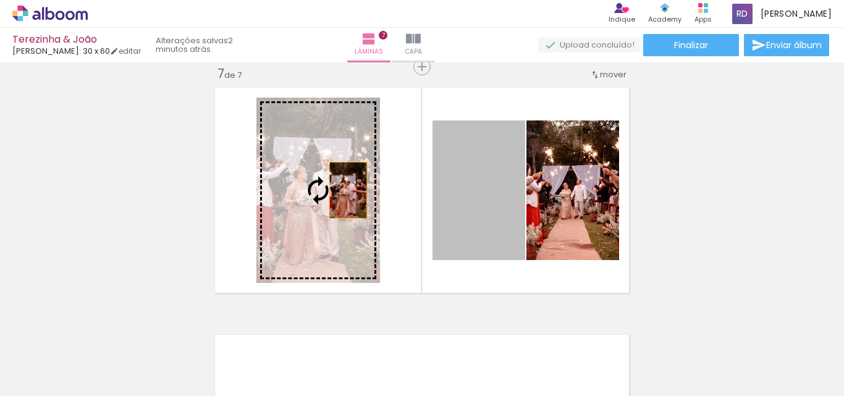
drag, startPoint x: 472, startPoint y: 206, endPoint x: 344, endPoint y: 190, distance: 128.9
click at [0, 0] on slot at bounding box center [0, 0] width 0 height 0
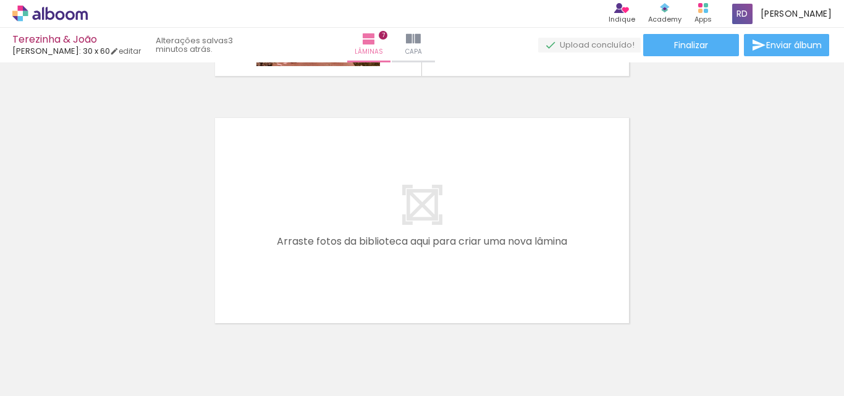
scroll to position [1770, 0]
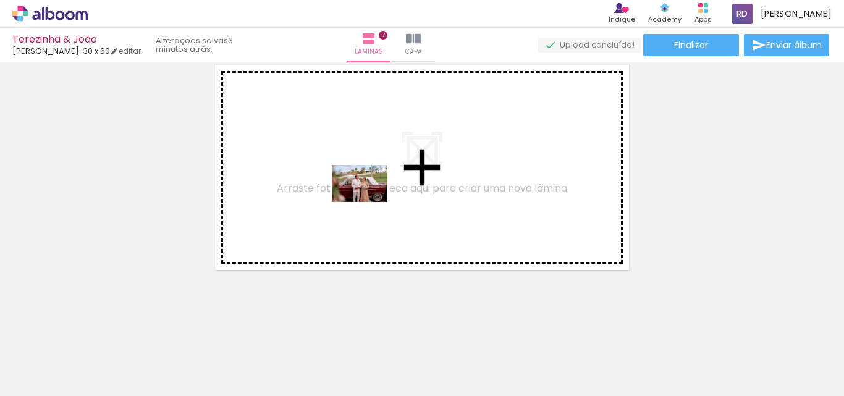
drag, startPoint x: 347, startPoint y: 371, endPoint x: 435, endPoint y: 369, distance: 88.4
click at [370, 202] on quentale-workspace at bounding box center [422, 198] width 844 height 396
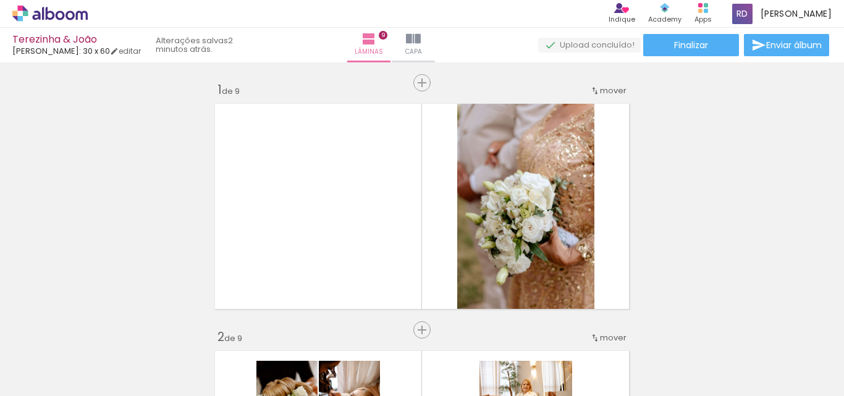
drag, startPoint x: 256, startPoint y: 269, endPoint x: 241, endPoint y: 341, distance: 73.8
click at [256, 269] on quentale-workspace at bounding box center [422, 198] width 844 height 396
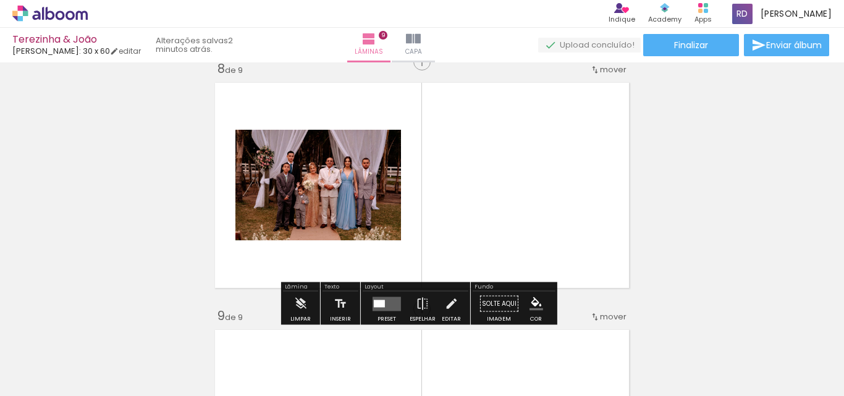
scroll to position [0, 514]
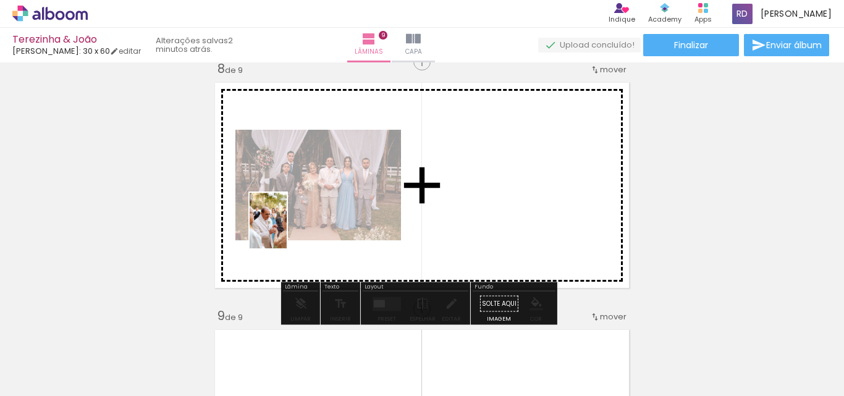
drag, startPoint x: 240, startPoint y: 344, endPoint x: 293, endPoint y: 225, distance: 130.6
click at [293, 225] on quentale-workspace at bounding box center [422, 198] width 844 height 396
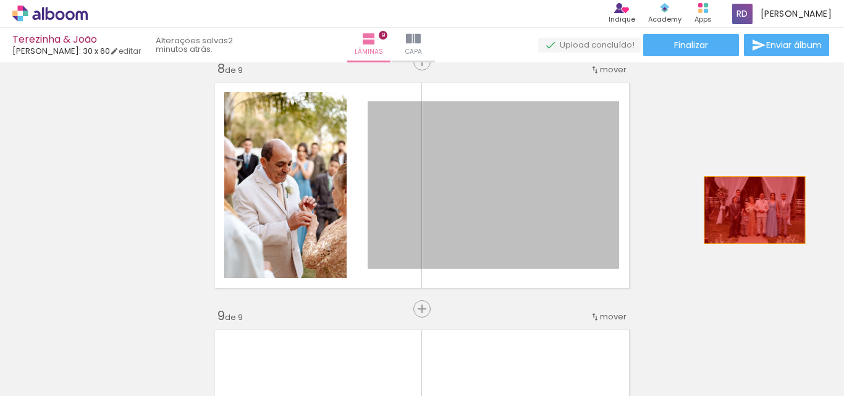
drag, startPoint x: 523, startPoint y: 213, endPoint x: 743, endPoint y: 221, distance: 220.2
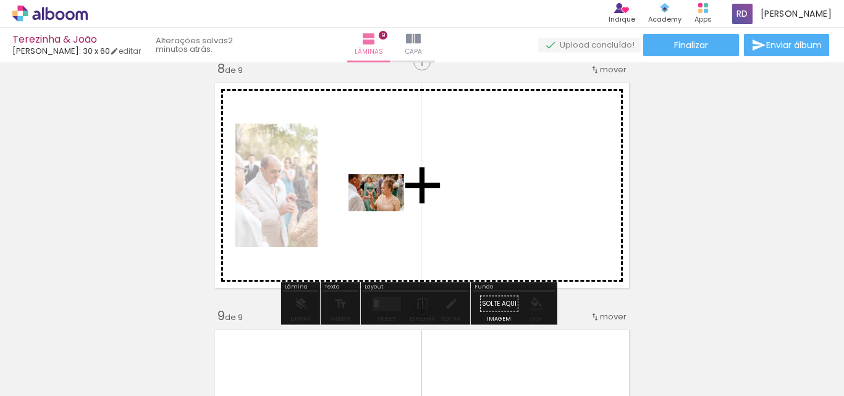
drag, startPoint x: 318, startPoint y: 355, endPoint x: 390, endPoint y: 206, distance: 164.8
click at [390, 206] on quentale-workspace at bounding box center [422, 198] width 844 height 396
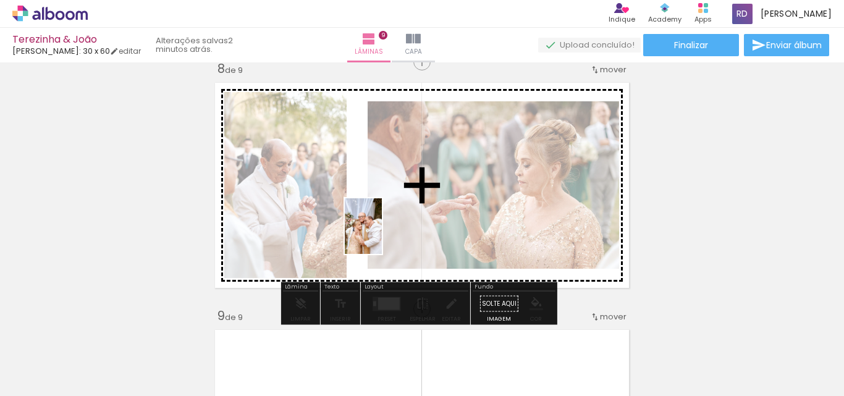
drag, startPoint x: 380, startPoint y: 357, endPoint x: 384, endPoint y: 227, distance: 129.9
click at [384, 227] on quentale-workspace at bounding box center [422, 198] width 844 height 396
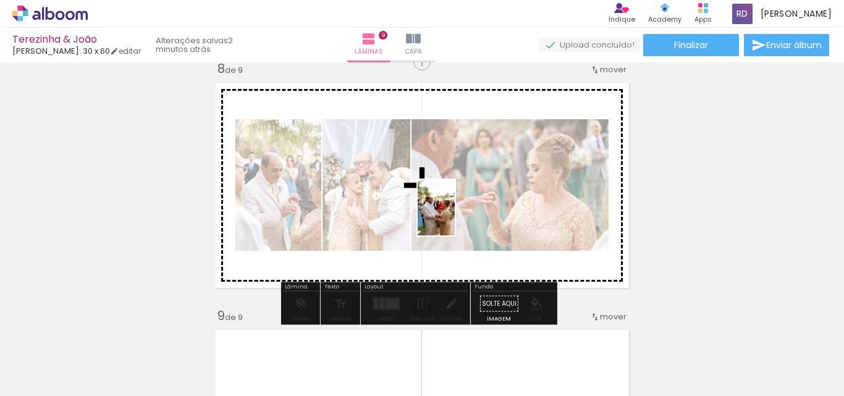
drag, startPoint x: 450, startPoint y: 371, endPoint x: 477, endPoint y: 278, distance: 97.0
click at [455, 216] on quentale-workspace at bounding box center [422, 198] width 844 height 396
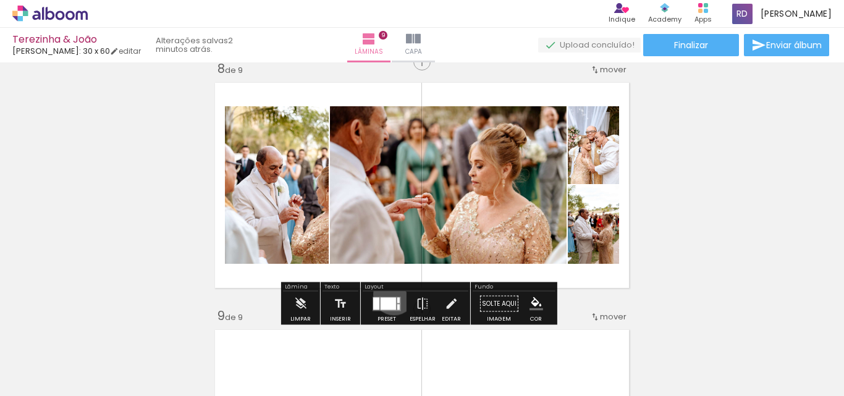
click at [391, 294] on div at bounding box center [386, 304] width 33 height 25
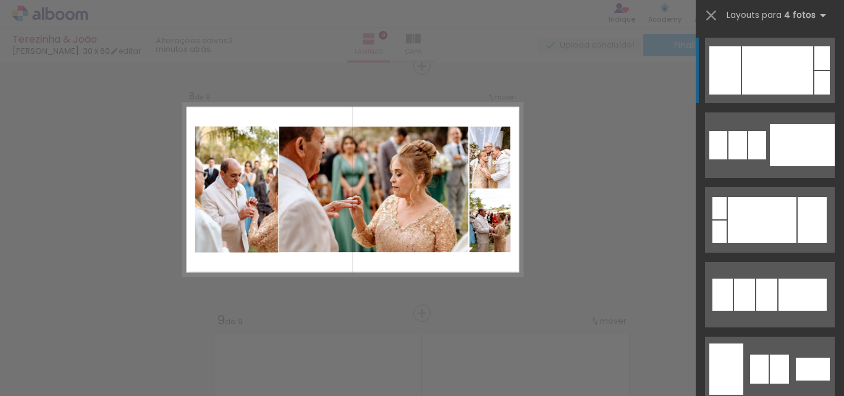
scroll to position [1747, 0]
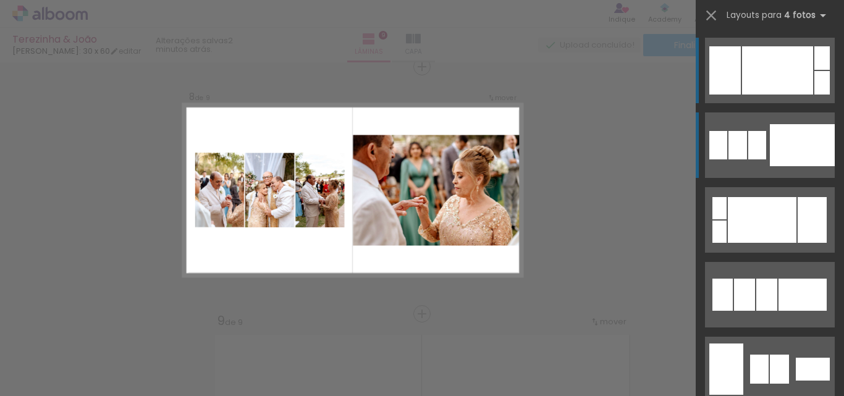
click at [773, 148] on div at bounding box center [802, 145] width 65 height 42
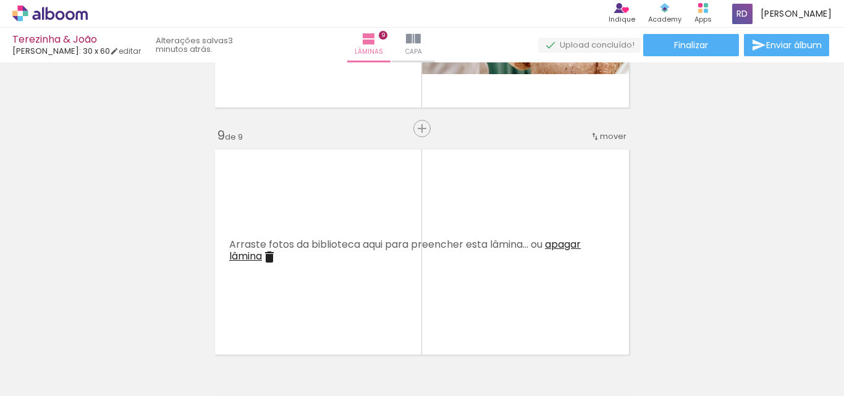
scroll to position [1994, 0]
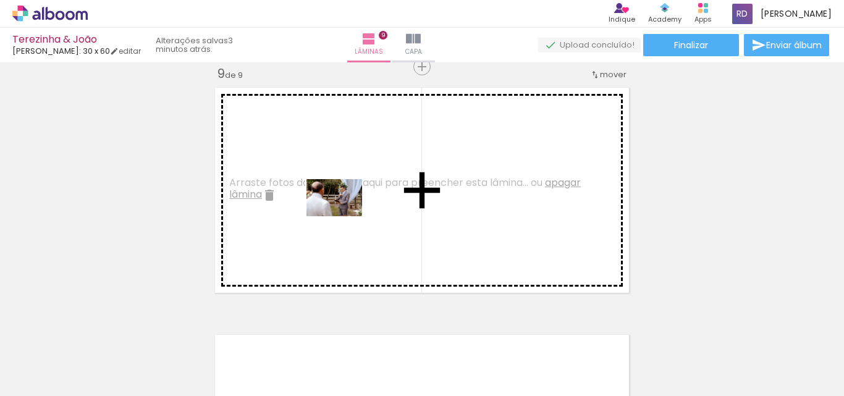
drag, startPoint x: 525, startPoint y: 350, endPoint x: 344, endPoint y: 216, distance: 225.5
click at [344, 216] on quentale-workspace at bounding box center [422, 198] width 844 height 396
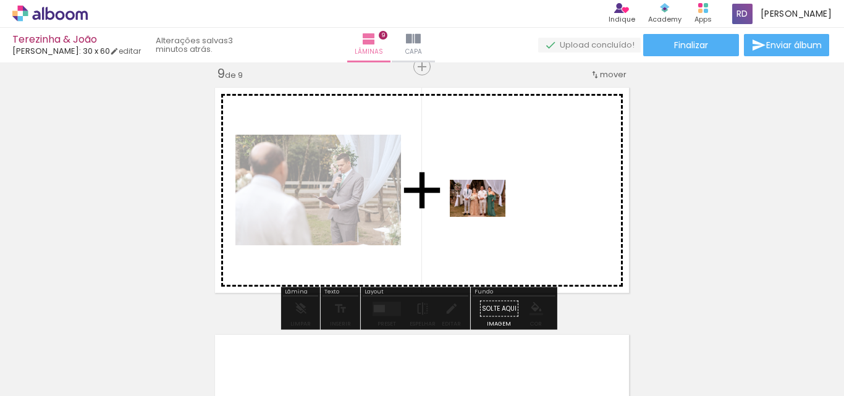
drag, startPoint x: 567, startPoint y: 366, endPoint x: 560, endPoint y: 310, distance: 56.0
click at [486, 214] on quentale-workspace at bounding box center [422, 198] width 844 height 396
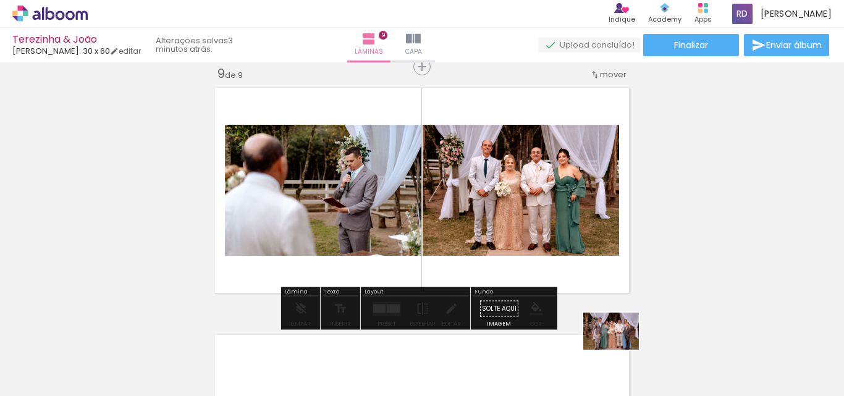
drag, startPoint x: 620, startPoint y: 358, endPoint x: 615, endPoint y: 350, distance: 9.4
click at [0, 0] on slot at bounding box center [0, 0] width 0 height 0
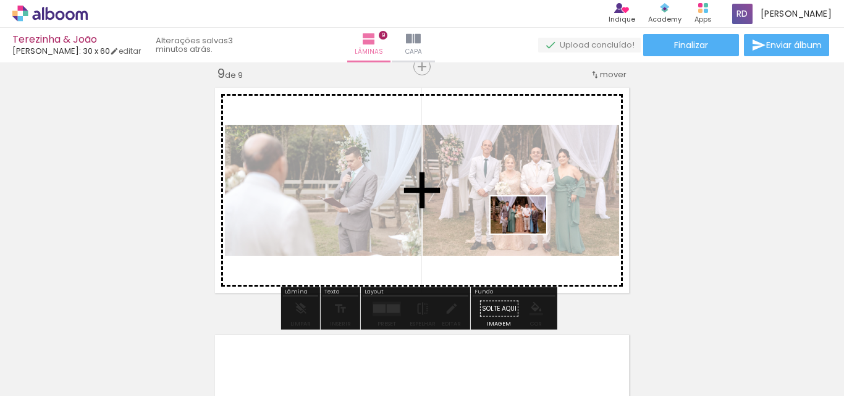
drag, startPoint x: 634, startPoint y: 358, endPoint x: 528, endPoint y: 234, distance: 163.6
click at [528, 234] on quentale-workspace at bounding box center [422, 198] width 844 height 396
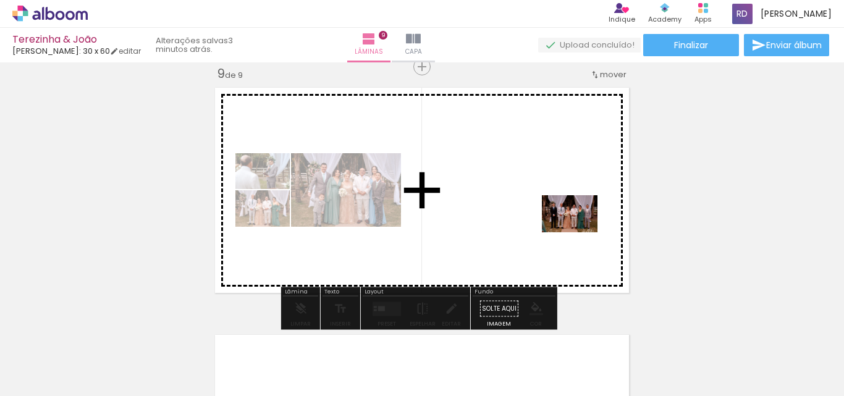
drag, startPoint x: 719, startPoint y: 358, endPoint x: 579, endPoint y: 232, distance: 188.2
click at [579, 232] on quentale-workspace at bounding box center [422, 198] width 844 height 396
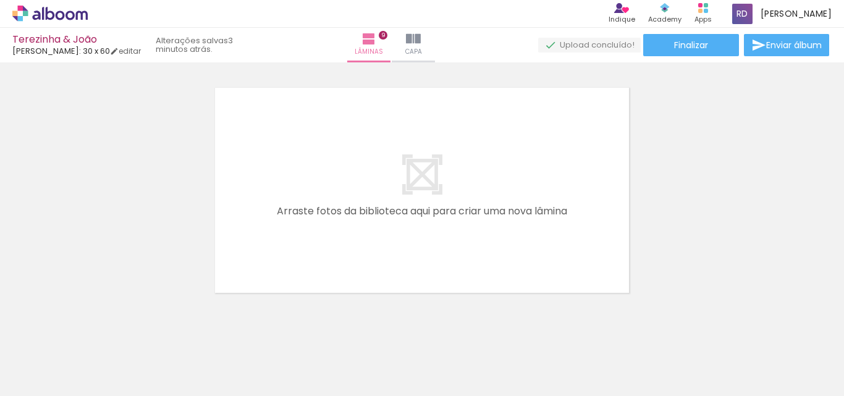
scroll to position [0, 1025]
drag, startPoint x: 336, startPoint y: 386, endPoint x: 324, endPoint y: 384, distance: 12.4
click at [324, 384] on quentale-thumb at bounding box center [344, 354] width 69 height 71
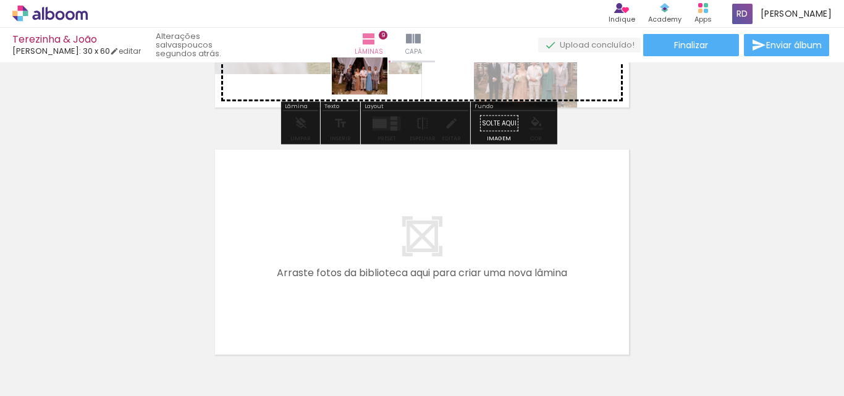
drag, startPoint x: 261, startPoint y: 348, endPoint x: 369, endPoint y: 95, distance: 275.3
click at [369, 95] on quentale-workspace at bounding box center [422, 198] width 844 height 396
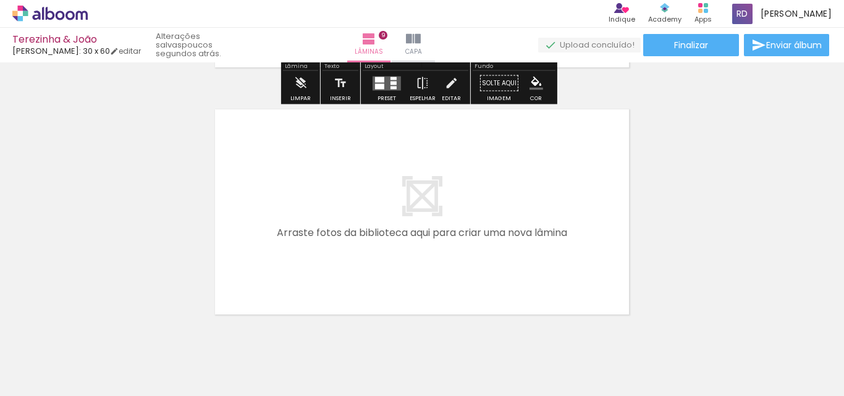
scroll to position [2241, 0]
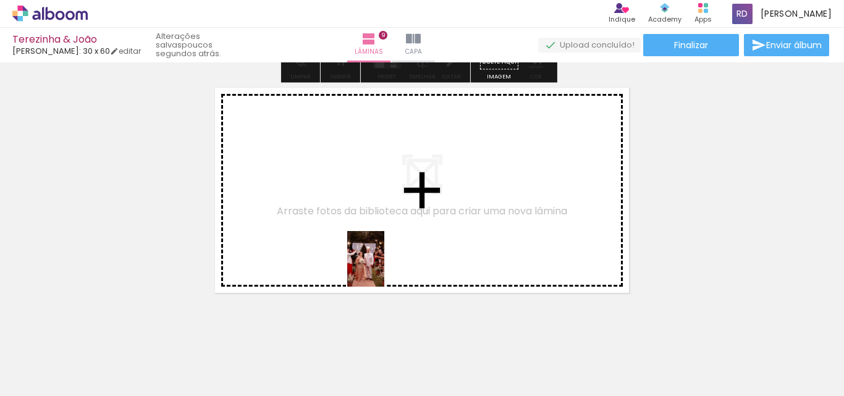
drag, startPoint x: 385, startPoint y: 356, endPoint x: 383, endPoint y: 234, distance: 122.4
click at [383, 234] on quentale-workspace at bounding box center [422, 198] width 844 height 396
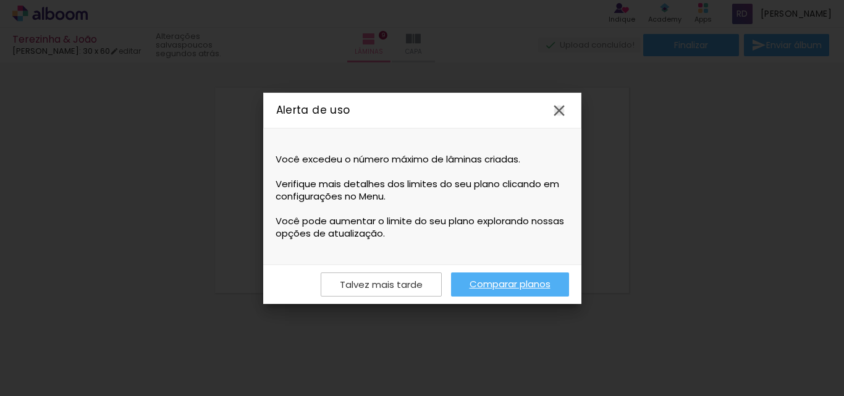
click at [555, 104] on iron-icon at bounding box center [559, 110] width 19 height 19
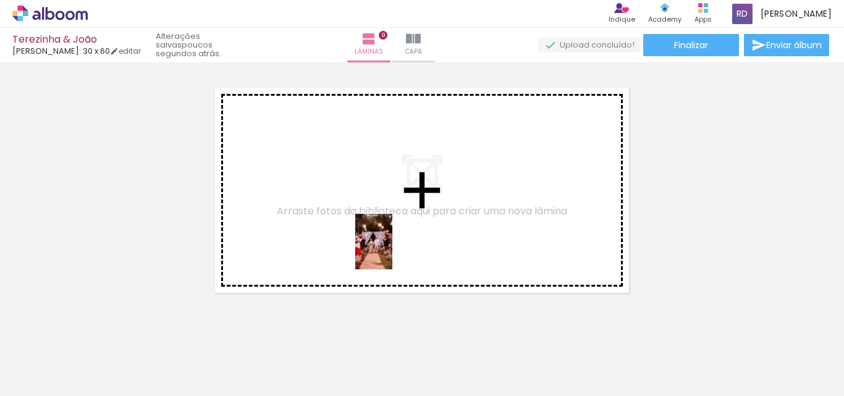
drag, startPoint x: 375, startPoint y: 339, endPoint x: 392, endPoint y: 250, distance: 90.8
click at [392, 250] on quentale-workspace at bounding box center [422, 198] width 844 height 396
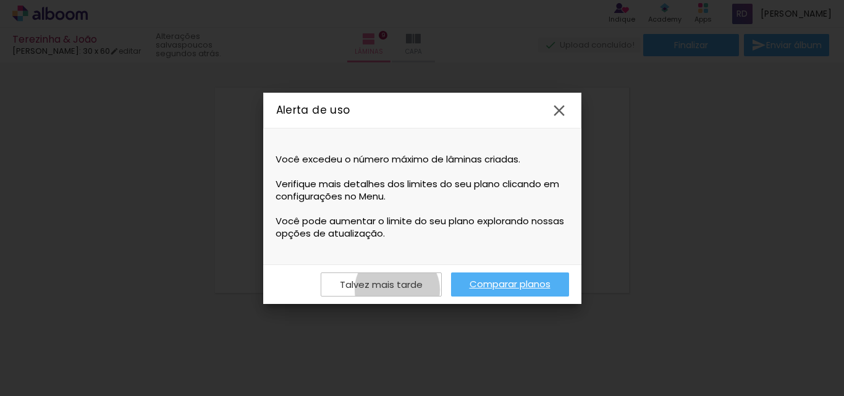
click at [0, 0] on slot "Talvez mais tarde" at bounding box center [0, 0] width 0 height 0
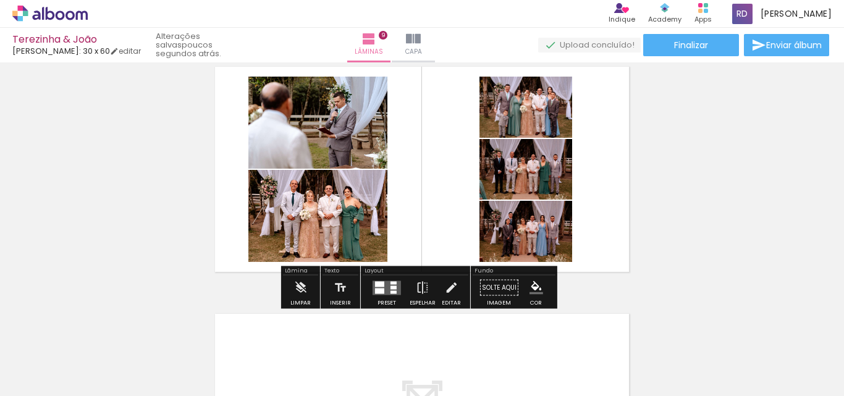
scroll to position [1994, 0]
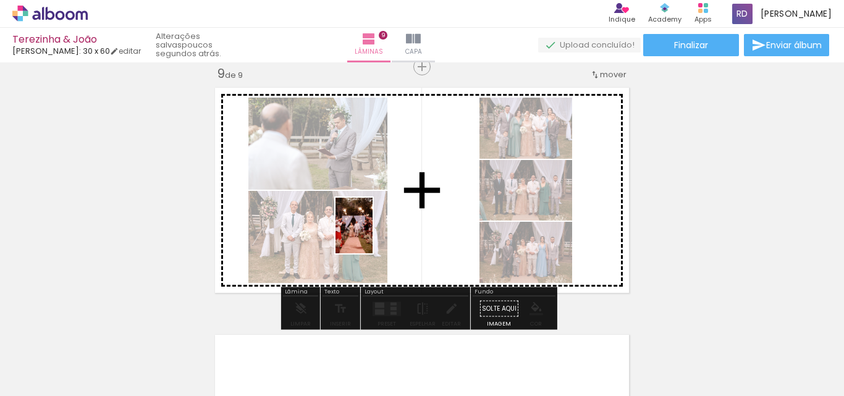
drag, startPoint x: 352, startPoint y: 336, endPoint x: 373, endPoint y: 235, distance: 103.5
click at [373, 235] on quentale-workspace at bounding box center [422, 198] width 844 height 396
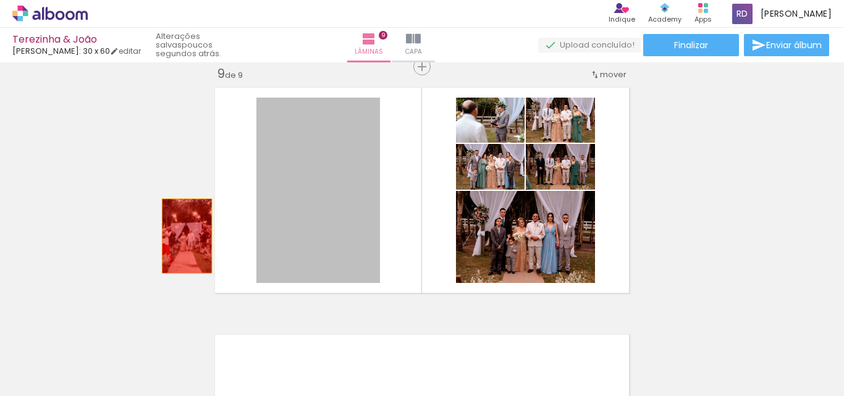
drag, startPoint x: 334, startPoint y: 222, endPoint x: 171, endPoint y: 237, distance: 163.9
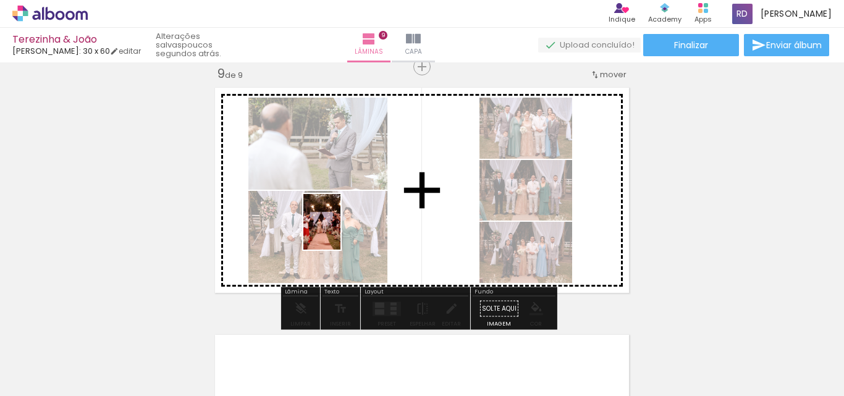
drag, startPoint x: 346, startPoint y: 337, endPoint x: 341, endPoint y: 221, distance: 116.3
click at [341, 221] on quentale-workspace at bounding box center [422, 198] width 844 height 396
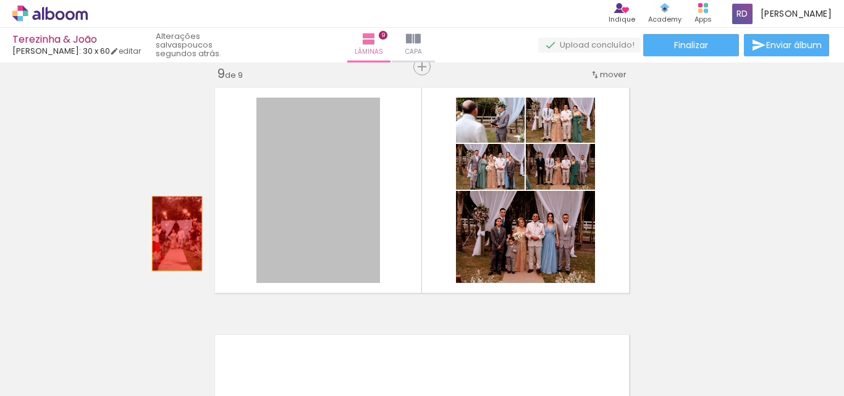
drag, startPoint x: 349, startPoint y: 223, endPoint x: 144, endPoint y: 235, distance: 205.6
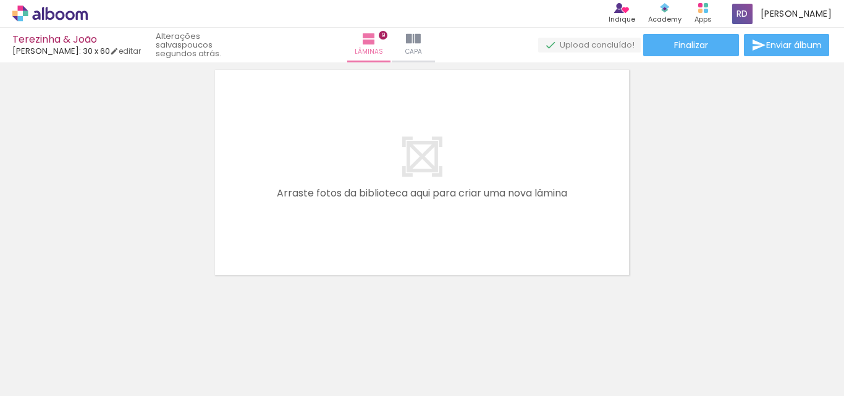
scroll to position [2264, 0]
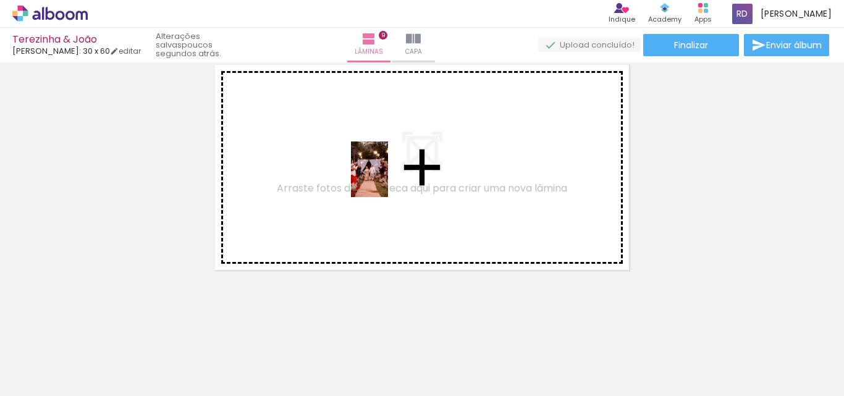
drag, startPoint x: 362, startPoint y: 299, endPoint x: 388, endPoint y: 179, distance: 122.7
click at [388, 179] on quentale-workspace at bounding box center [422, 198] width 844 height 396
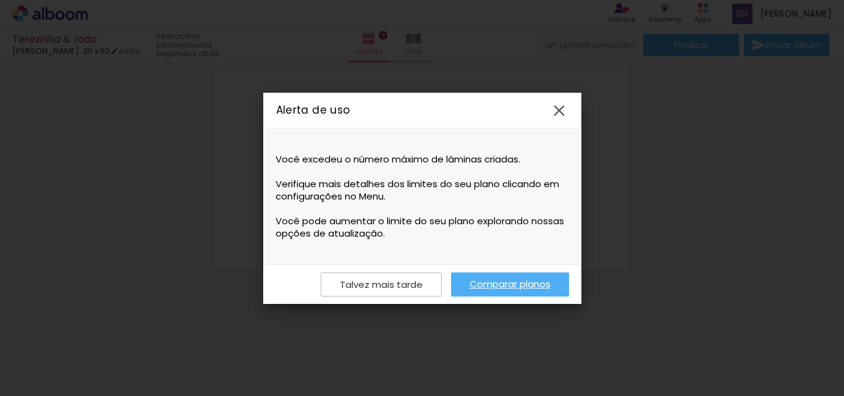
click at [517, 284] on link "Comparar planos" at bounding box center [510, 285] width 118 height 24
click at [399, 278] on paper-button "Talvez mais tarde" at bounding box center [381, 285] width 121 height 24
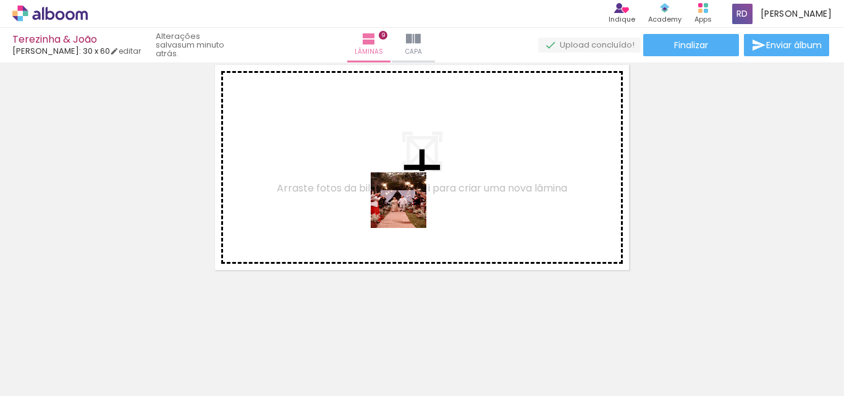
drag, startPoint x: 348, startPoint y: 347, endPoint x: 416, endPoint y: 192, distance: 169.4
click at [415, 192] on quentale-workspace at bounding box center [422, 198] width 844 height 396
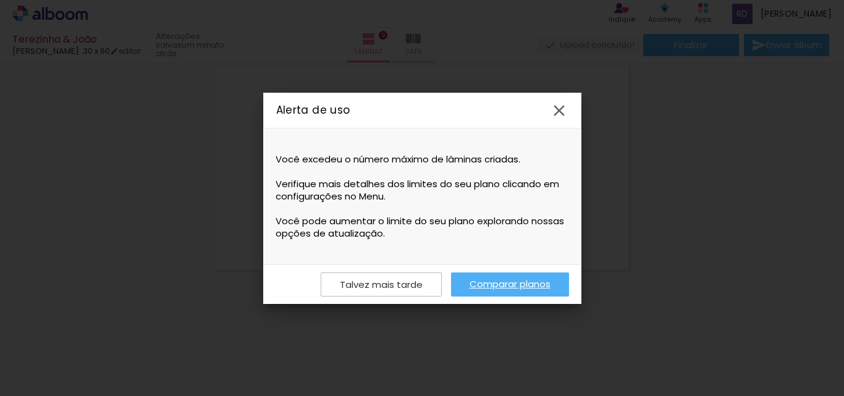
click at [534, 277] on link "Comparar planos" at bounding box center [510, 285] width 118 height 24
click at [559, 100] on paper-icon-button at bounding box center [559, 110] width 28 height 28
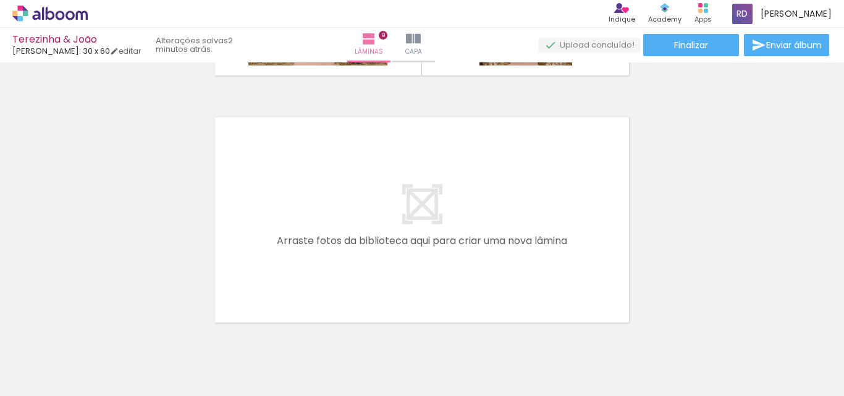
scroll to position [2217, 0]
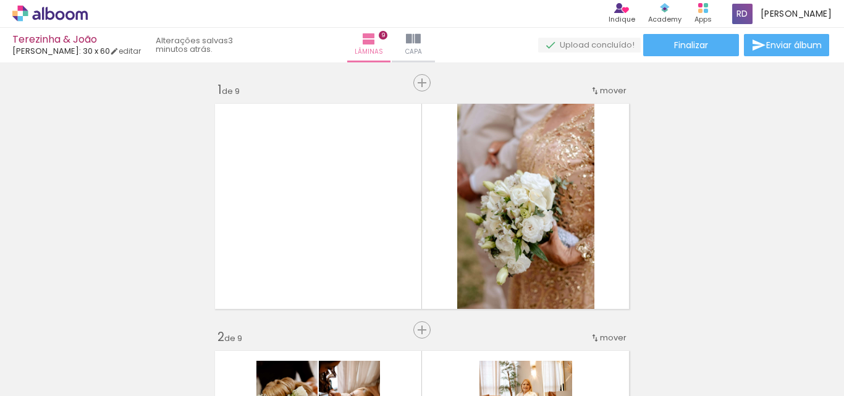
click at [349, 312] on quentale-workspace at bounding box center [422, 198] width 844 height 396
click at [403, 229] on quentale-workspace at bounding box center [422, 198] width 844 height 396
click at [401, 205] on quentale-workspace at bounding box center [422, 198] width 844 height 396
drag, startPoint x: 360, startPoint y: 327, endPoint x: 405, endPoint y: 239, distance: 98.7
click at [405, 239] on quentale-workspace at bounding box center [422, 198] width 844 height 396
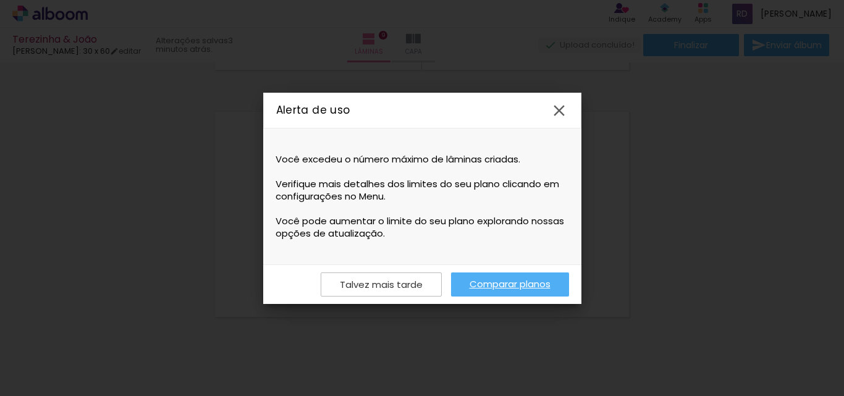
scroll to position [0, 1025]
click at [565, 109] on iron-icon at bounding box center [559, 110] width 19 height 19
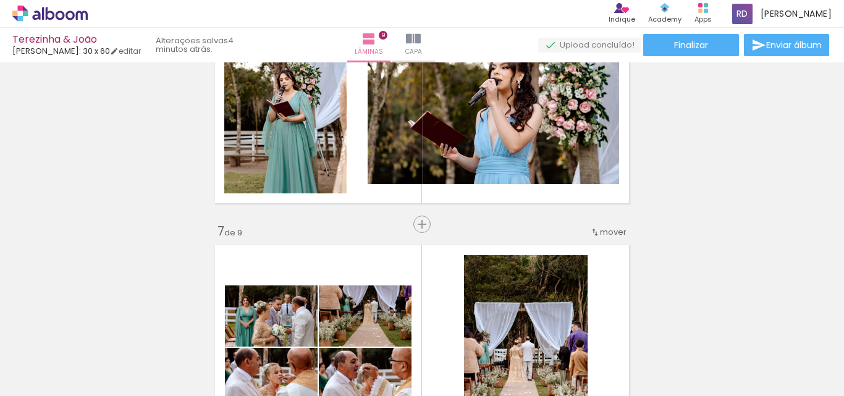
scroll to position [1050, 0]
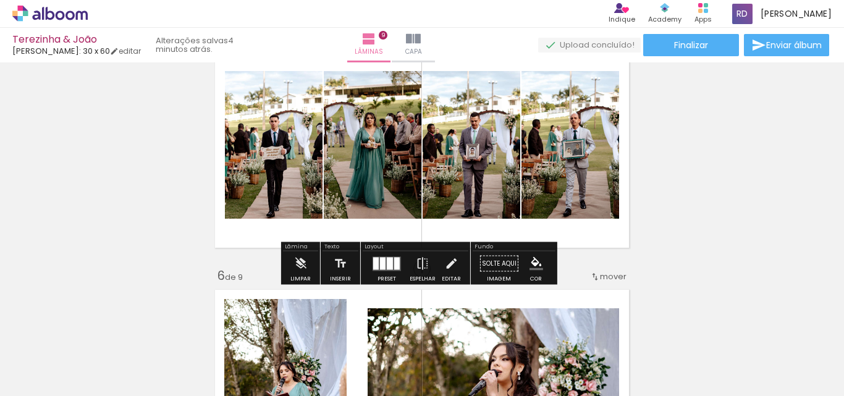
click at [82, 15] on icon at bounding box center [82, 15] width 12 height 9
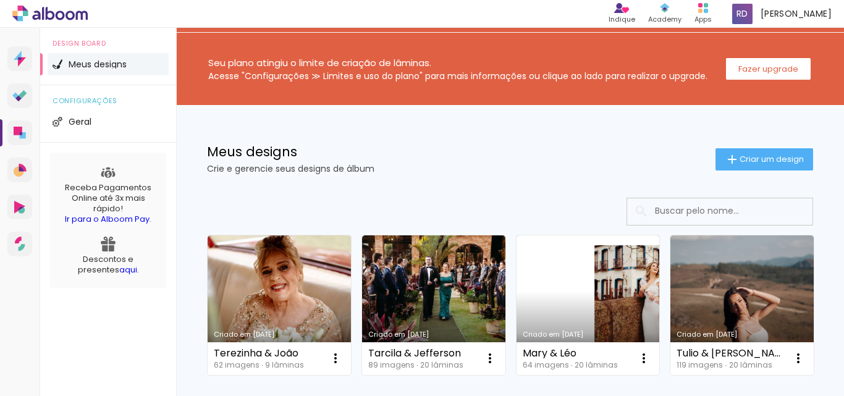
scroll to position [70, 0]
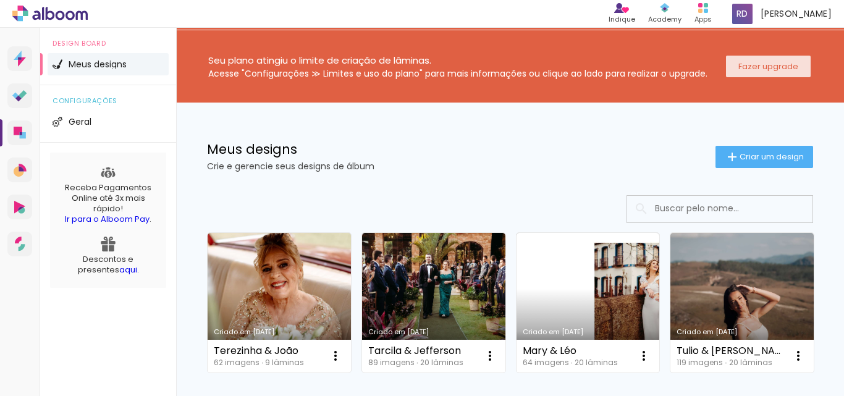
click at [0, 0] on slot "Fazer upgrade" at bounding box center [0, 0] width 0 height 0
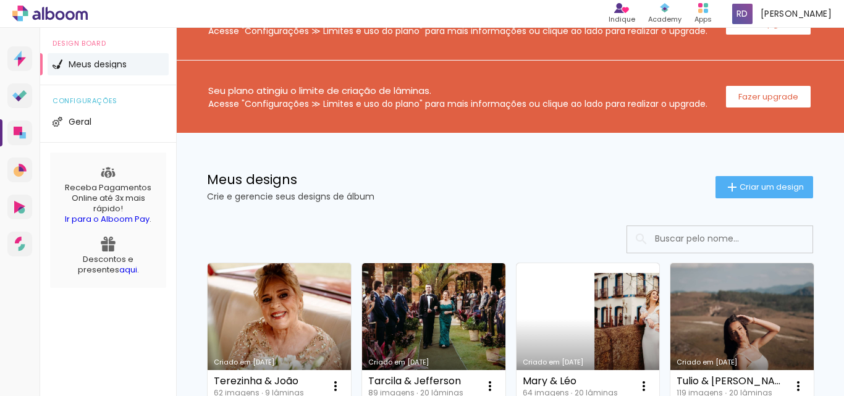
scroll to position [62, 0]
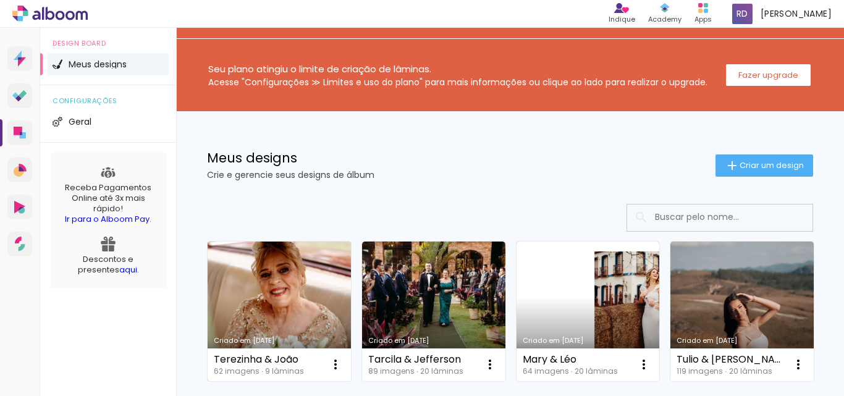
click at [308, 315] on link "Criado em [DATE]" at bounding box center [279, 312] width 143 height 140
